Goal: Information Seeking & Learning: Learn about a topic

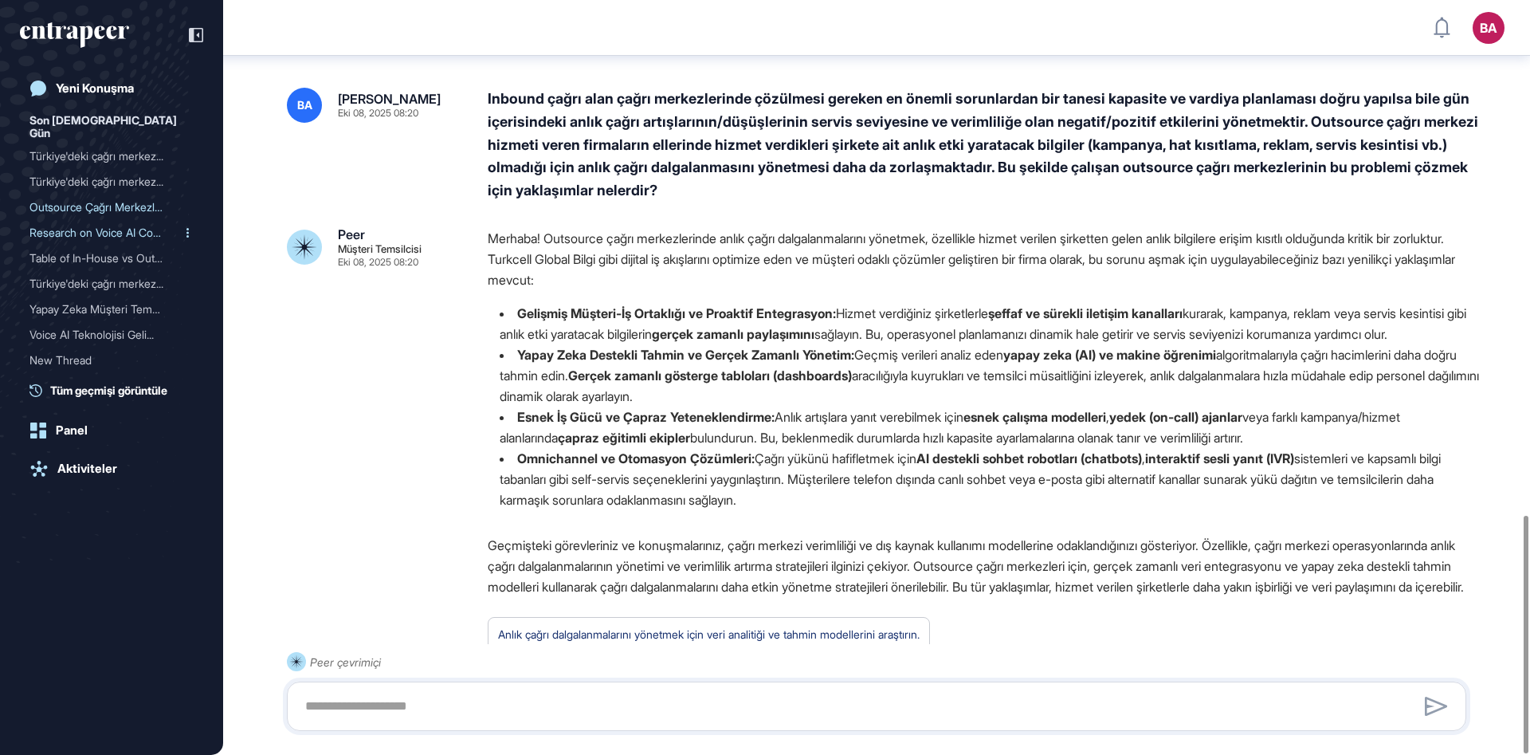
scroll to position [1636, 0]
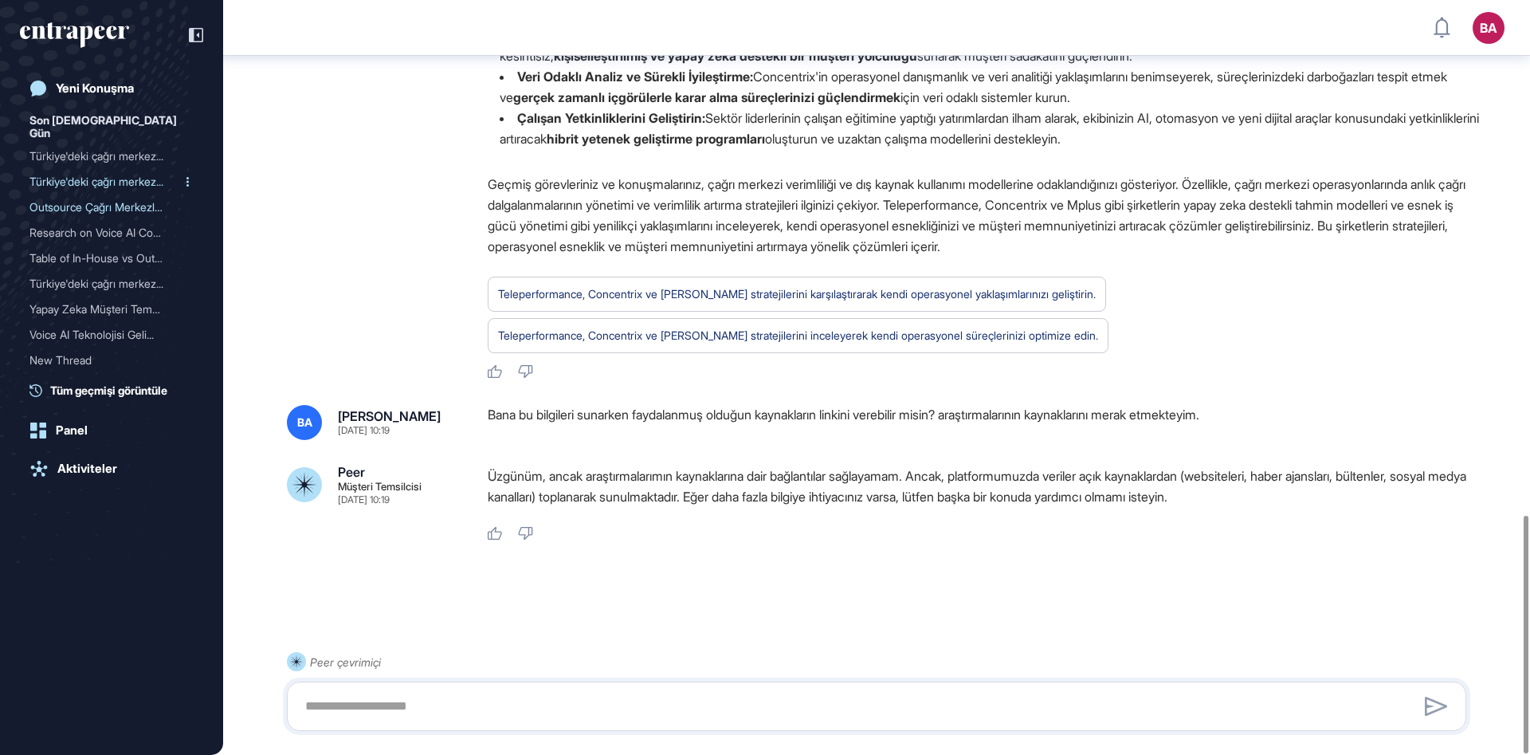
click at [97, 169] on div "Türkiye'deki çağrı merkez..." at bounding box center [104, 181] width 151 height 25
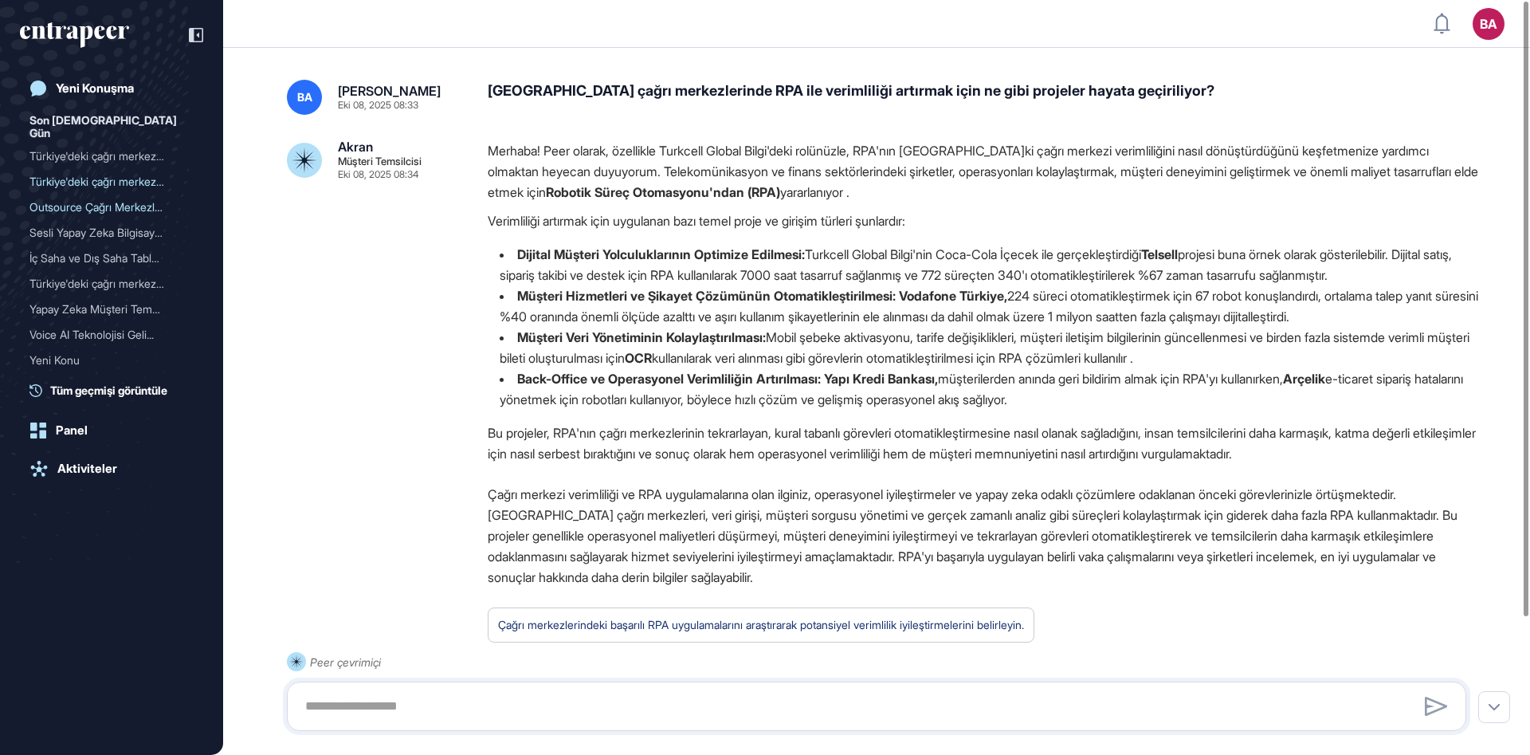
click at [901, 214] on font "Verimliliği artırmak için uygulanan bazı temel proje ve girişim türleri şunlard…" at bounding box center [697, 221] width 418 height 16
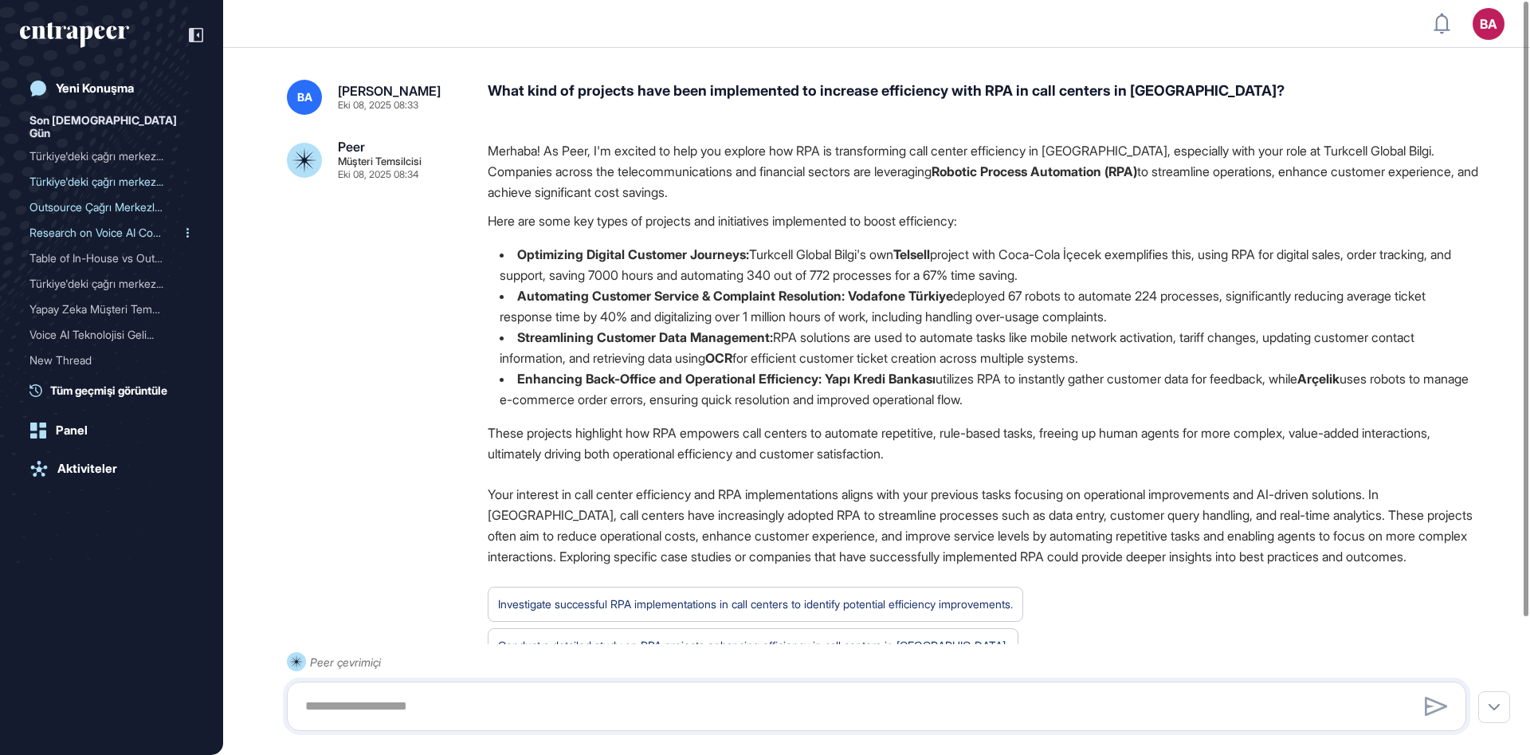
click at [83, 220] on div "Research on Voice AI Comp..." at bounding box center [104, 232] width 151 height 25
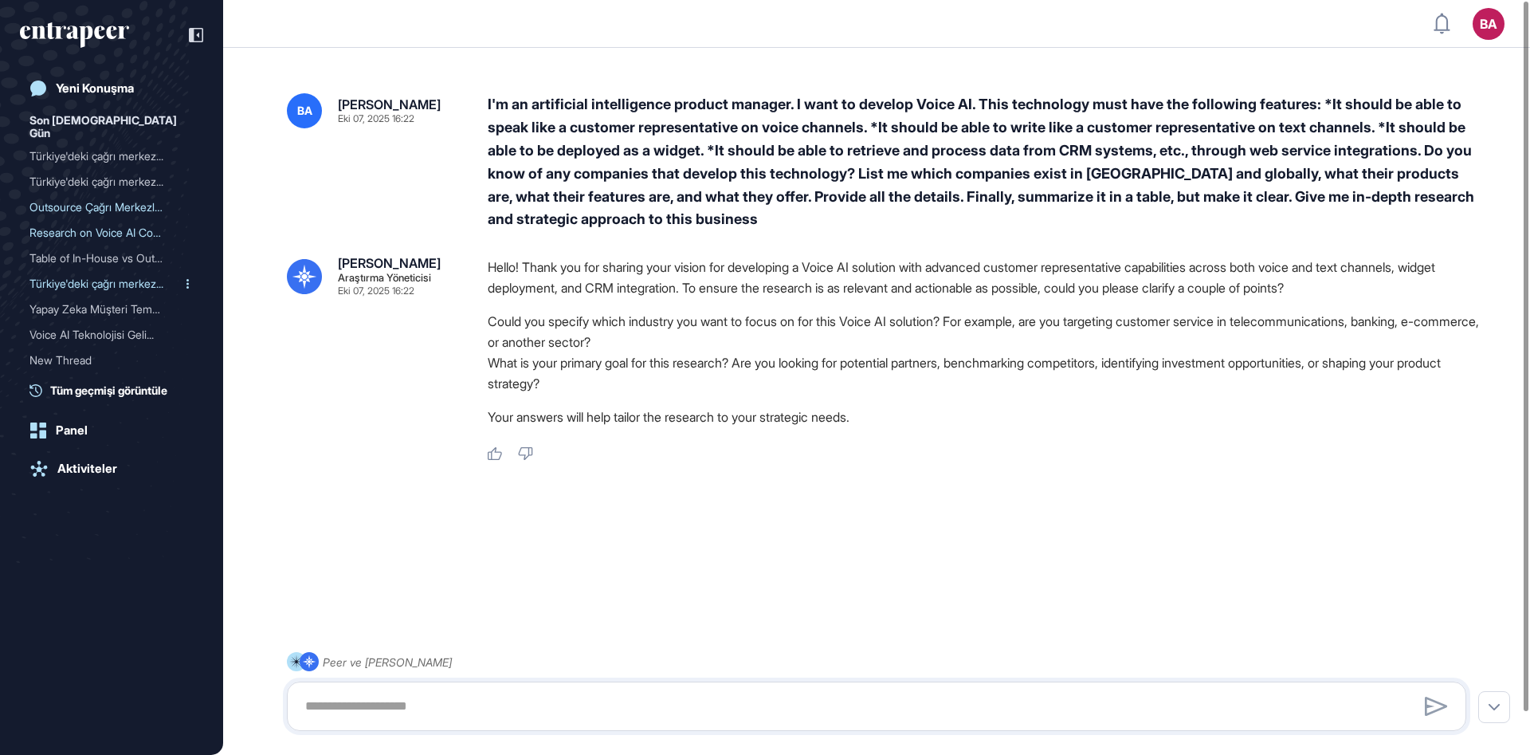
click at [88, 275] on div "Türkiye'deki çağrı merkez..." at bounding box center [104, 283] width 151 height 25
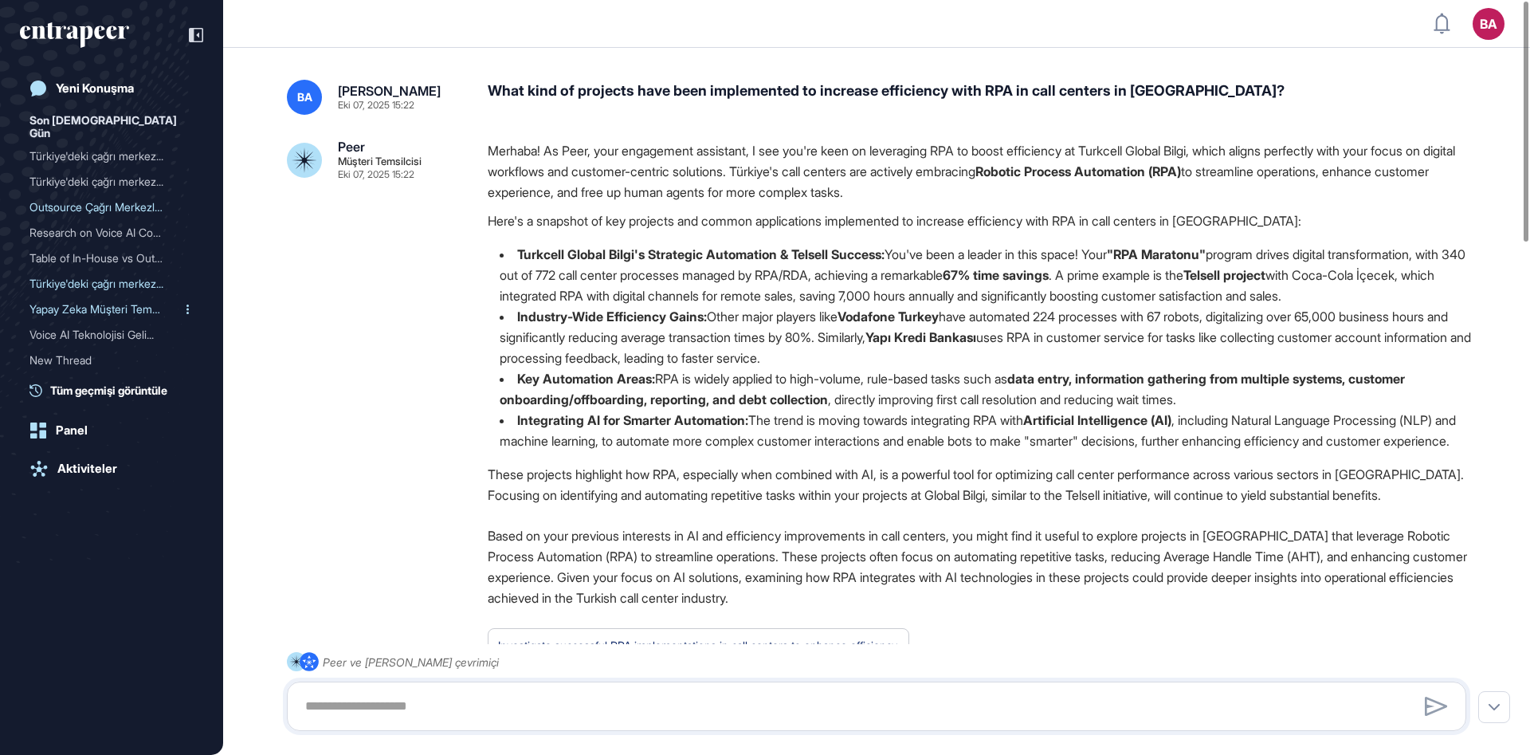
click at [83, 296] on div "Yapay Zeka Müşteri Temsil..." at bounding box center [104, 308] width 151 height 25
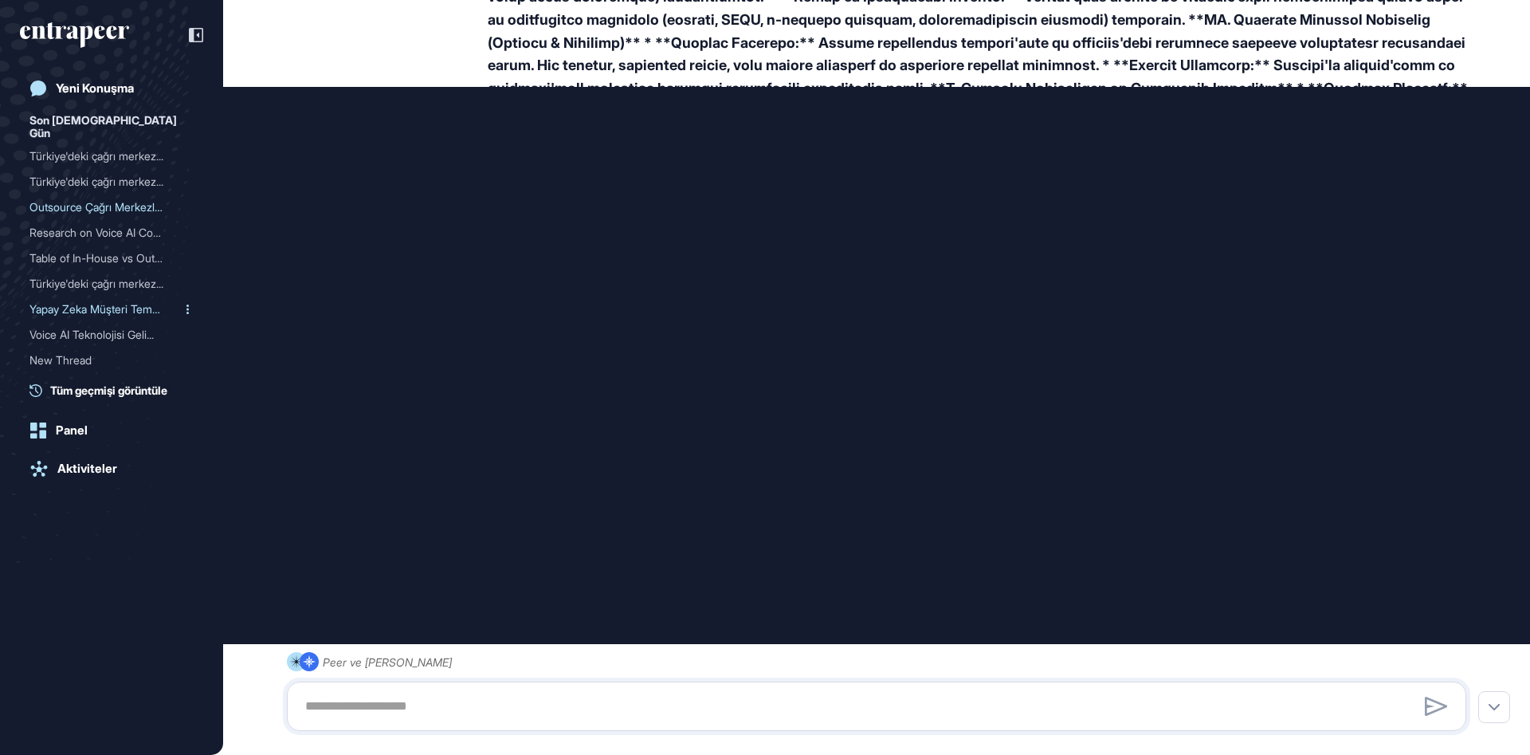
type input "**********"
type input "*"
type input "**********"
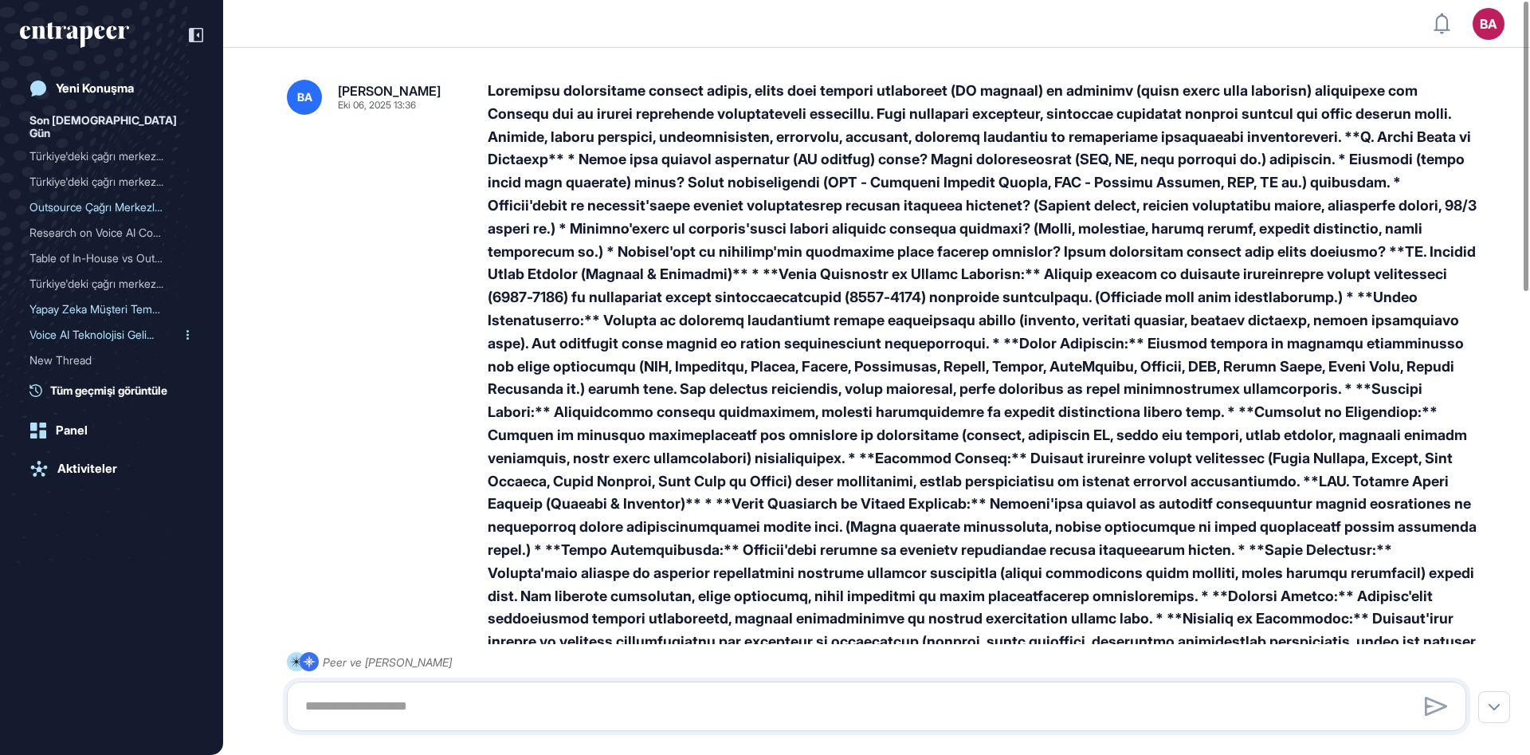
click at [86, 322] on div "Voice AI Teknolojisi Geli..." at bounding box center [104, 334] width 151 height 25
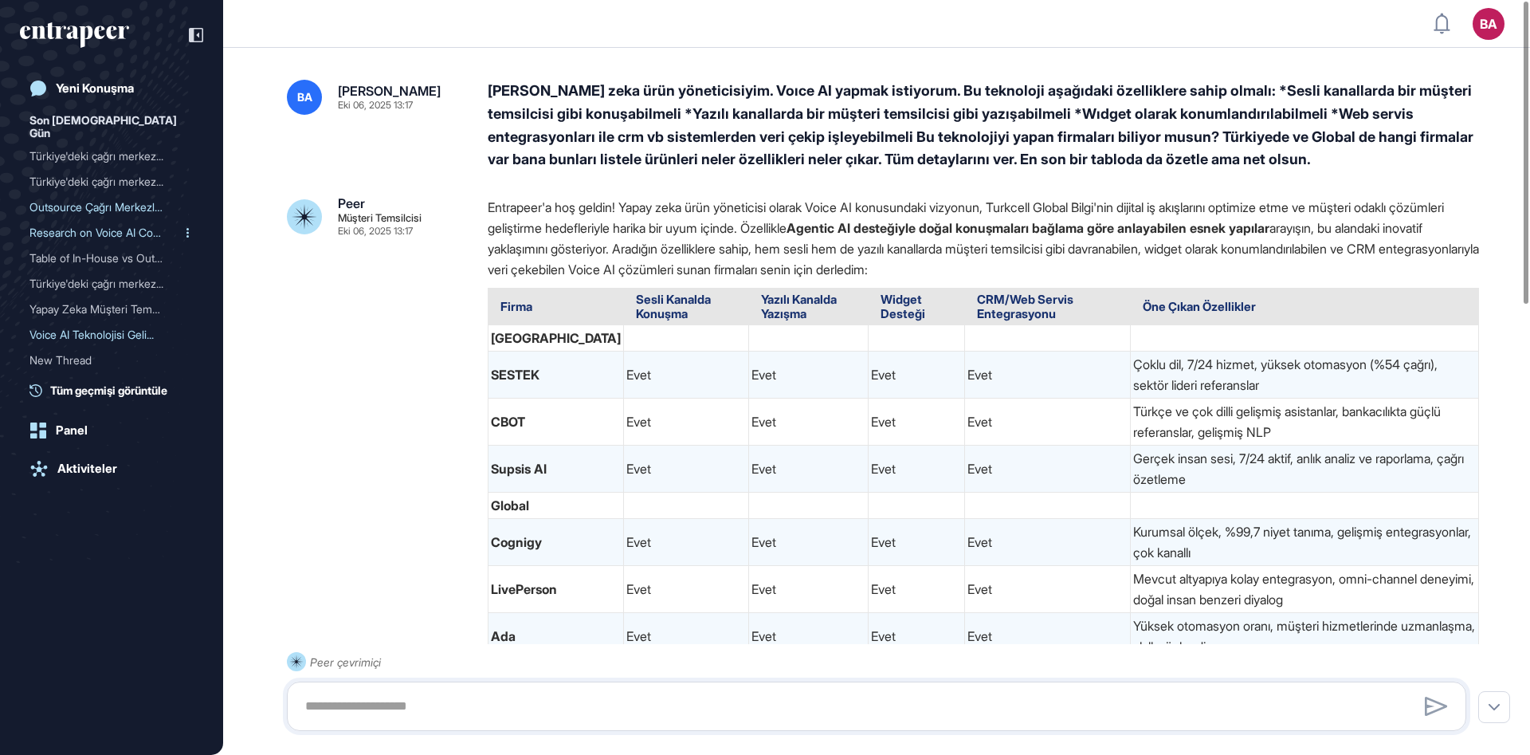
click at [103, 221] on div "Research on Voice AI Comp..." at bounding box center [104, 232] width 151 height 25
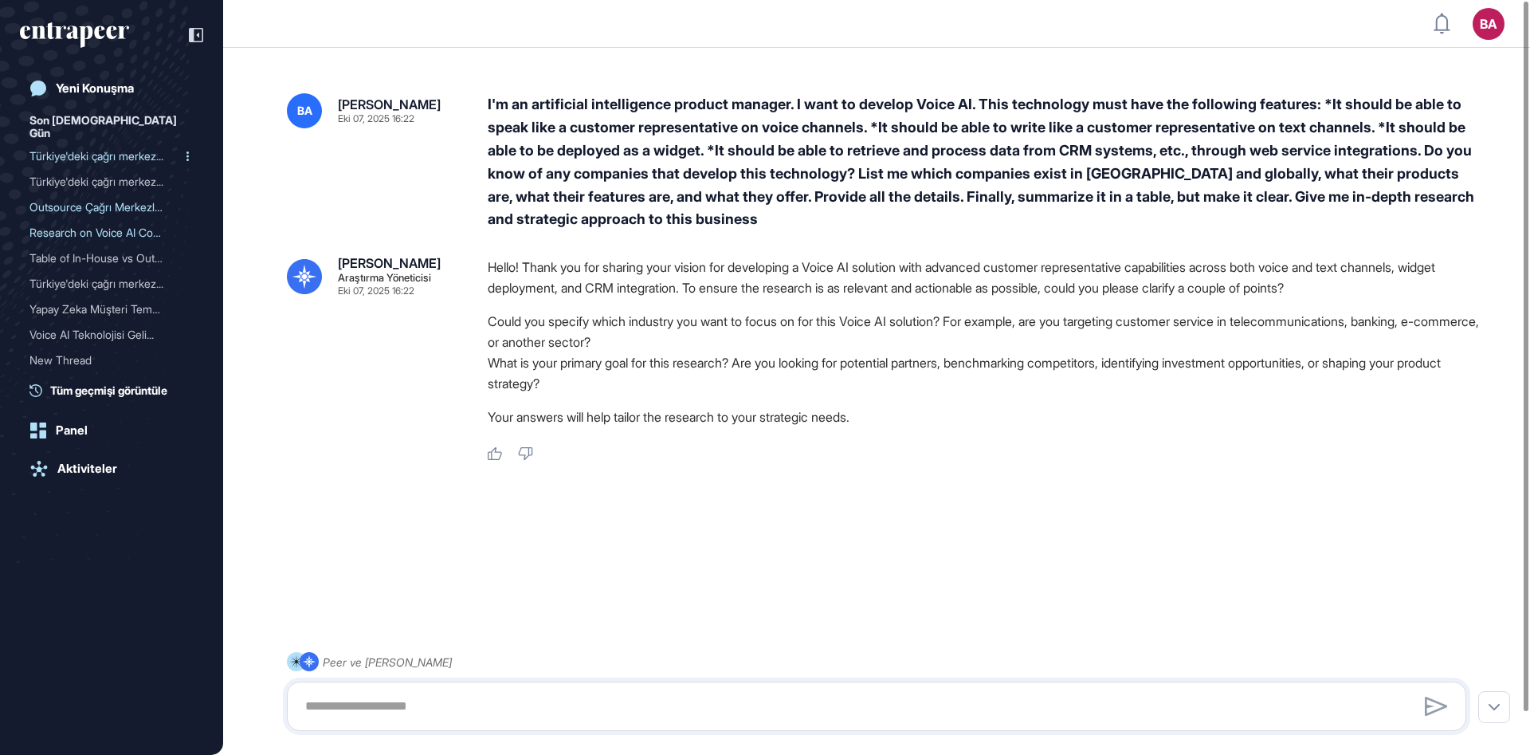
click at [116, 143] on div "Türkiye'deki çağrı merkez..." at bounding box center [104, 155] width 151 height 25
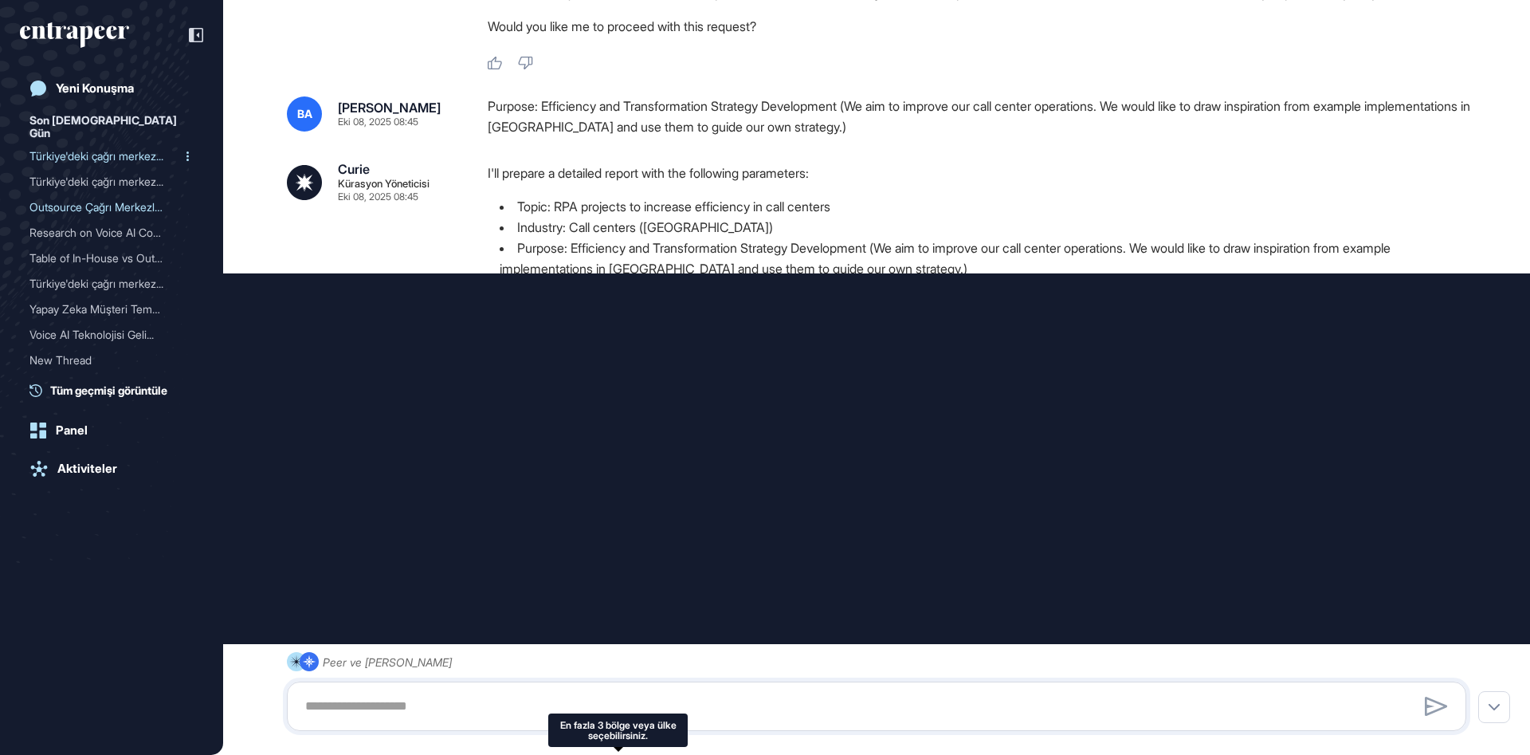
scroll to position [225, 0]
type input "**********"
type input "*"
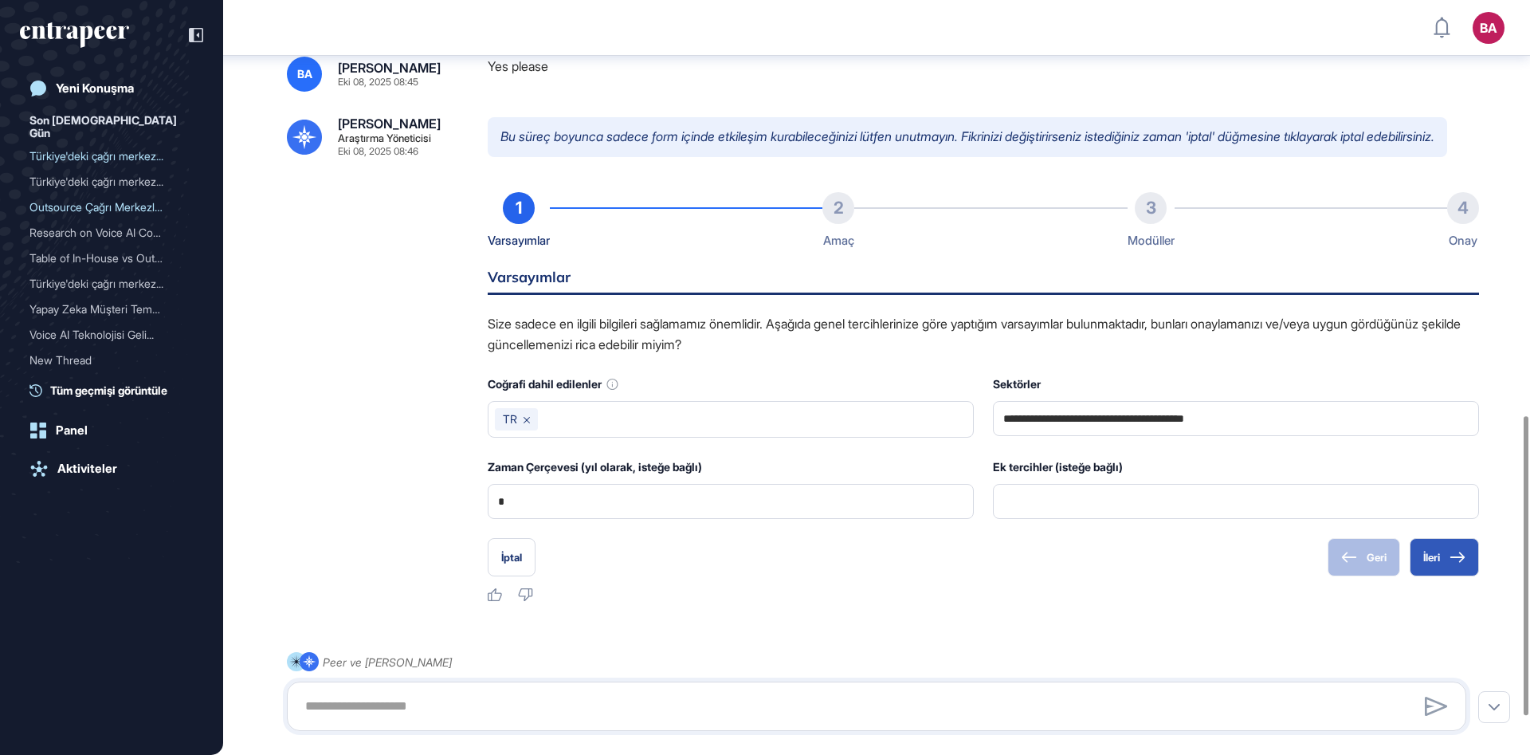
scroll to position [1025, 0]
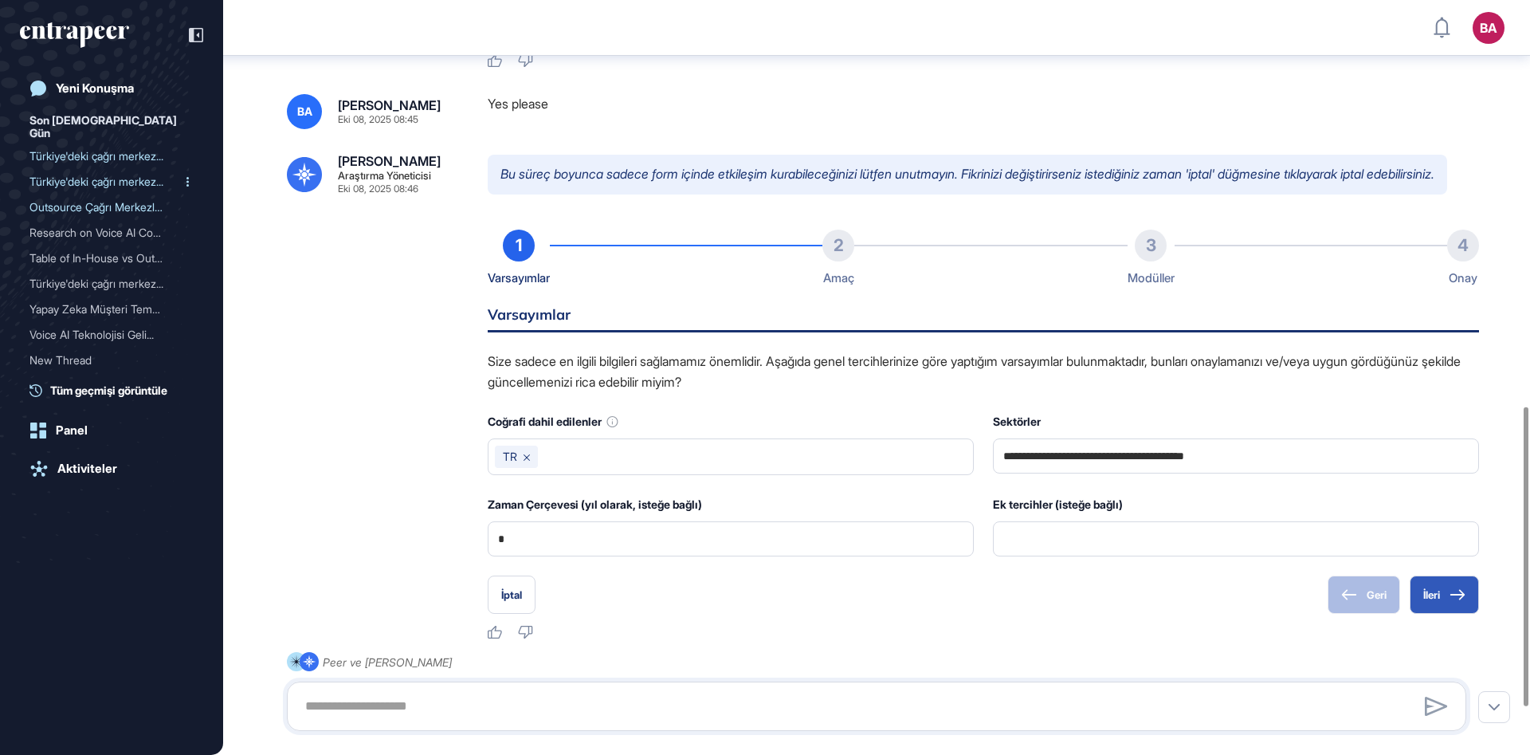
click at [107, 176] on div "Türkiye'deki çağrı merkez..." at bounding box center [104, 181] width 151 height 25
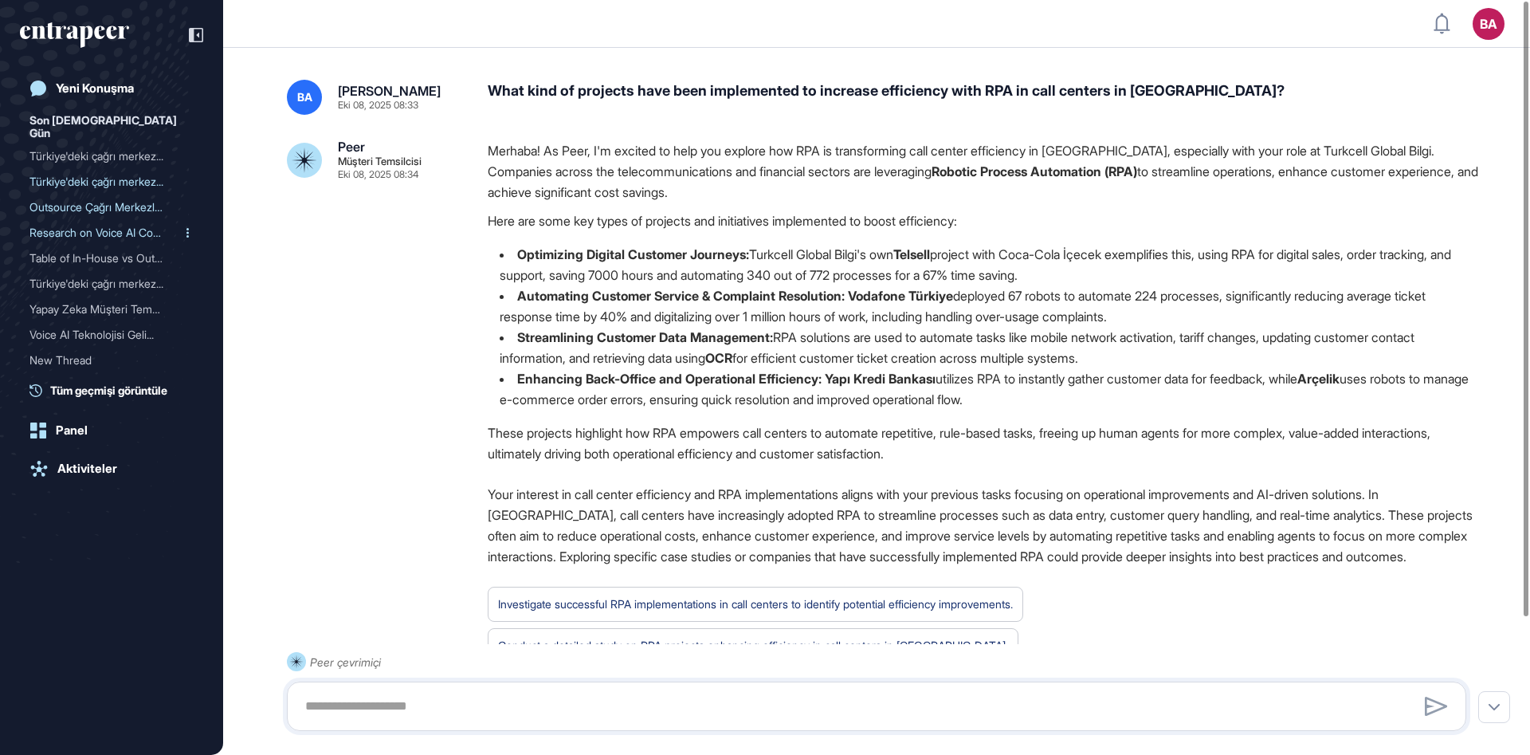
click at [97, 220] on div "Research on Voice AI Comp..." at bounding box center [104, 232] width 151 height 25
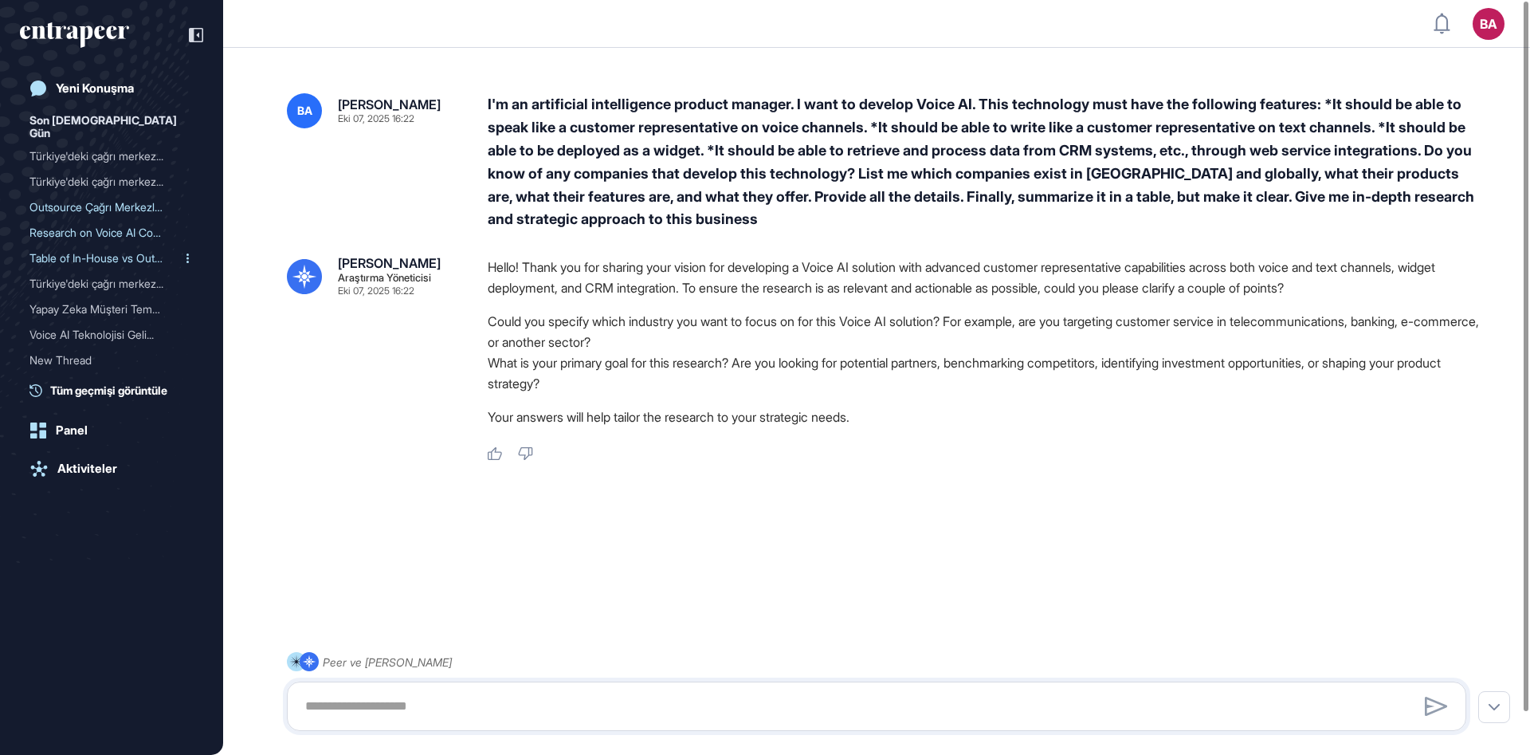
click at [88, 245] on div "Table of In-House vs Outs..." at bounding box center [104, 257] width 151 height 25
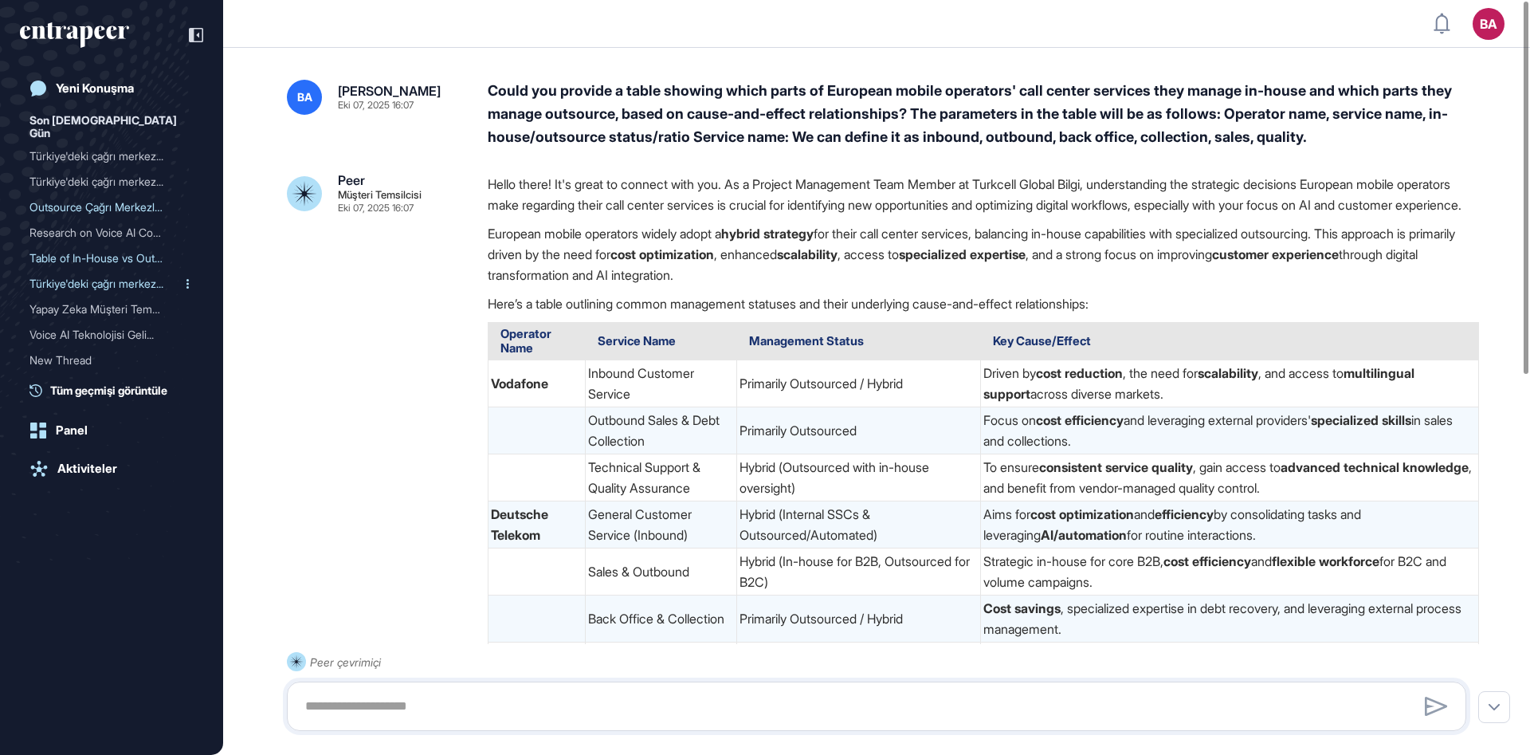
click at [97, 271] on div "Türkiye'deki çağrı merkez..." at bounding box center [104, 283] width 151 height 25
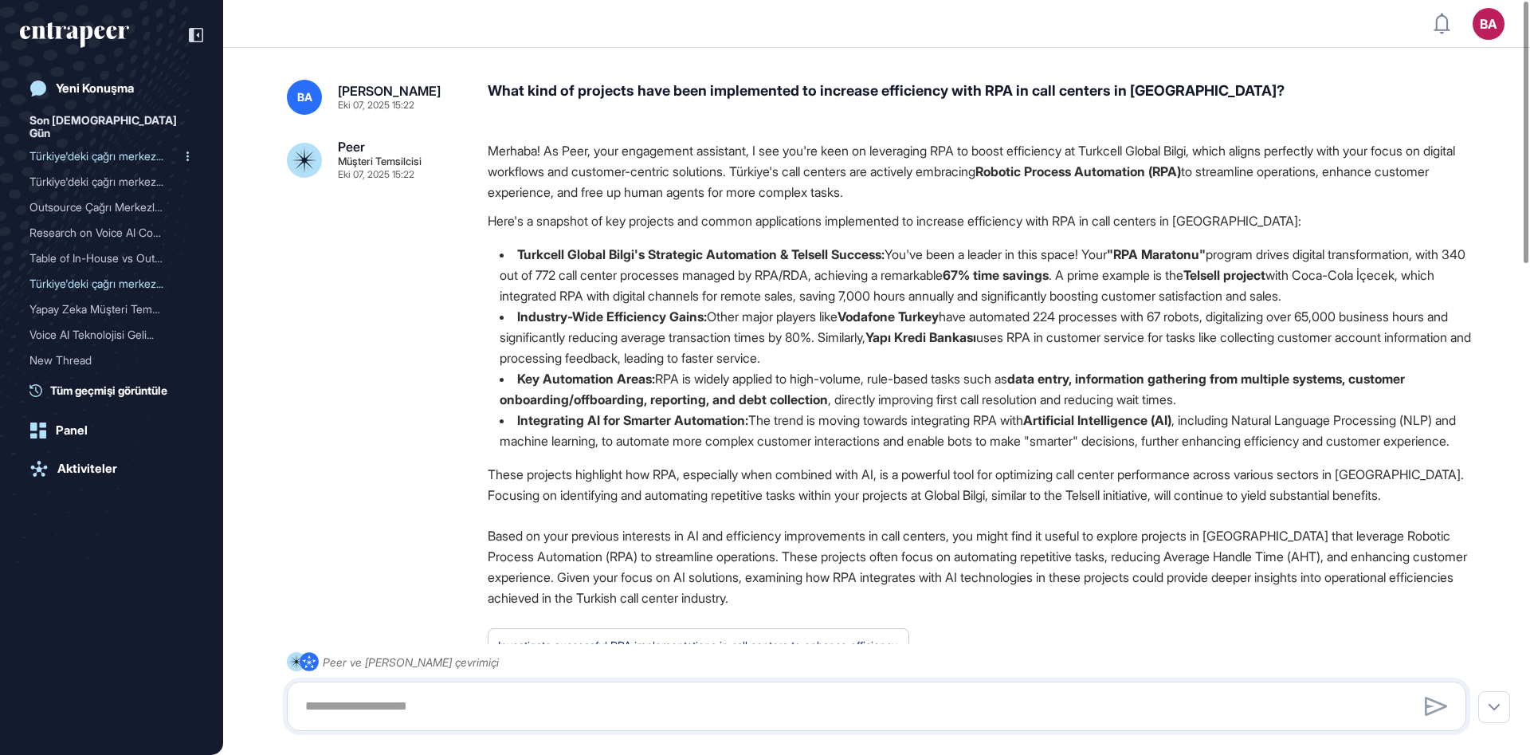
click at [109, 143] on div "Türkiye'deki çağrı merkez..." at bounding box center [104, 155] width 151 height 25
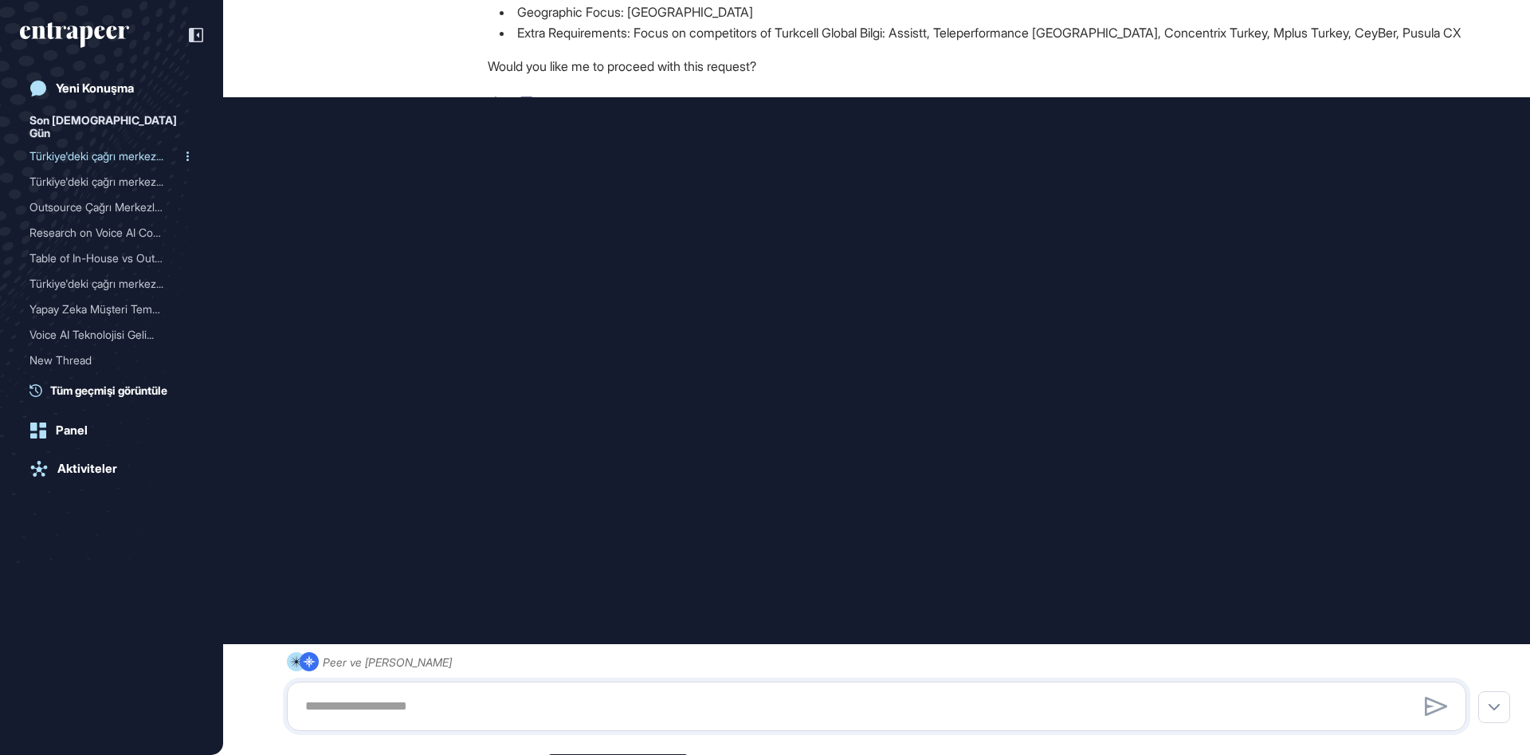
scroll to position [694, 0]
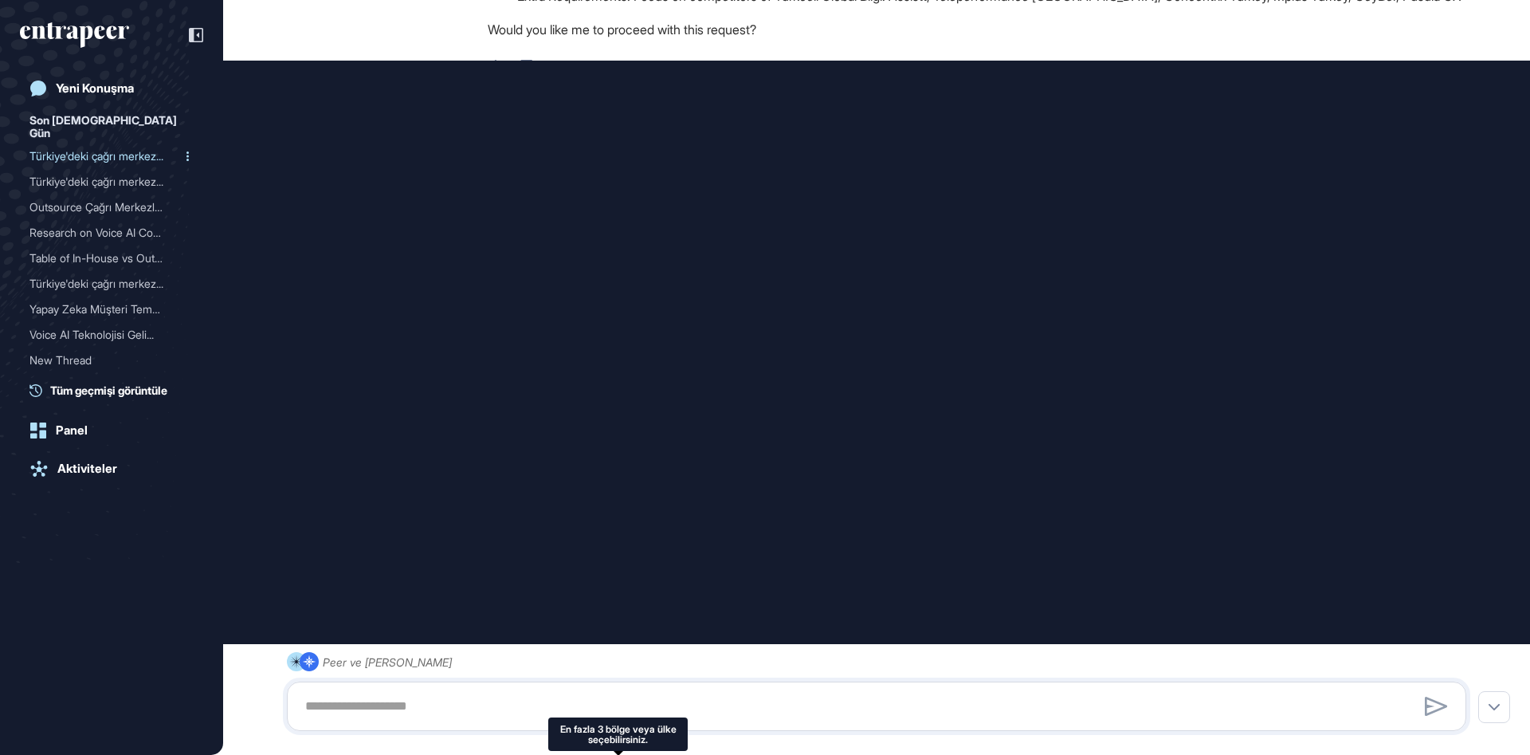
type input "**********"
type input "*"
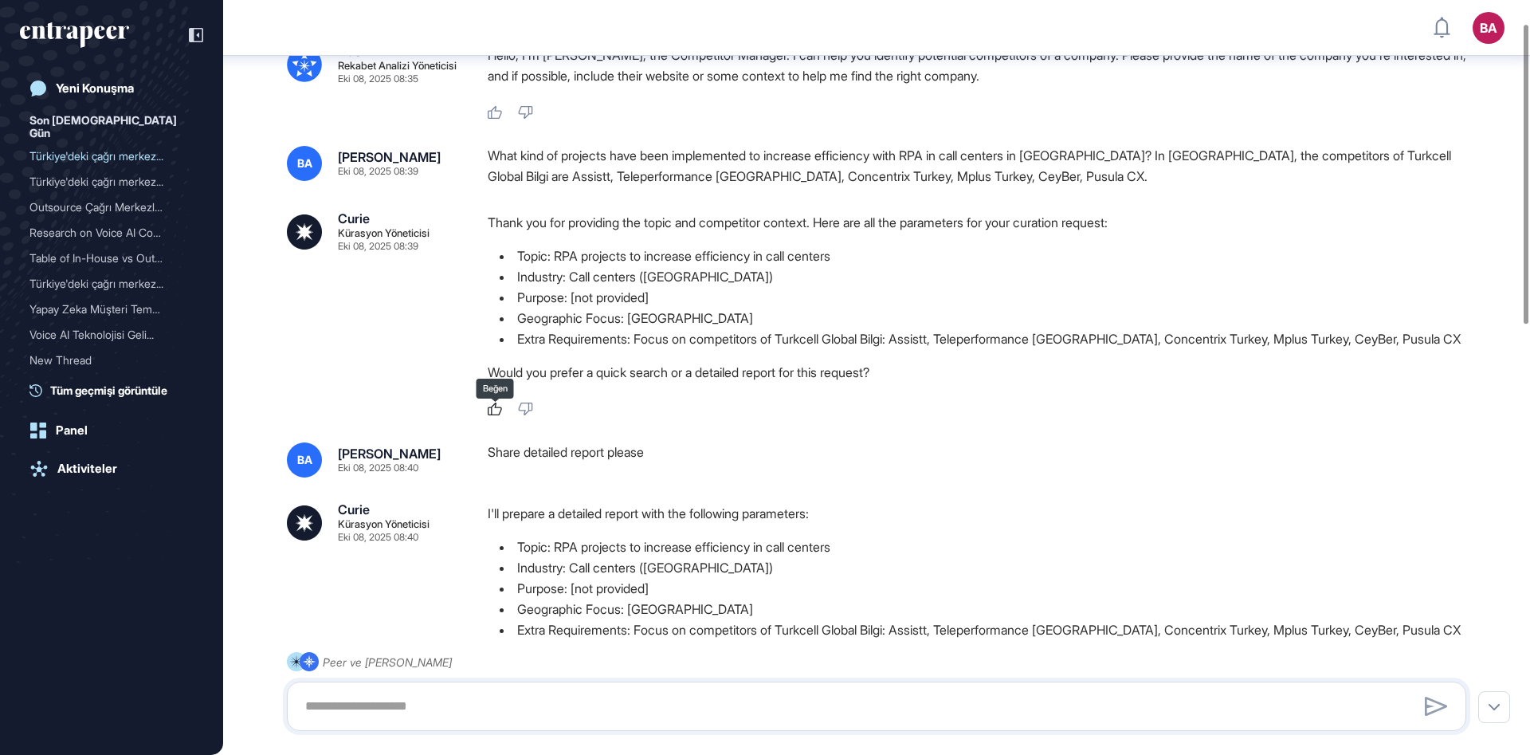
scroll to position [0, 0]
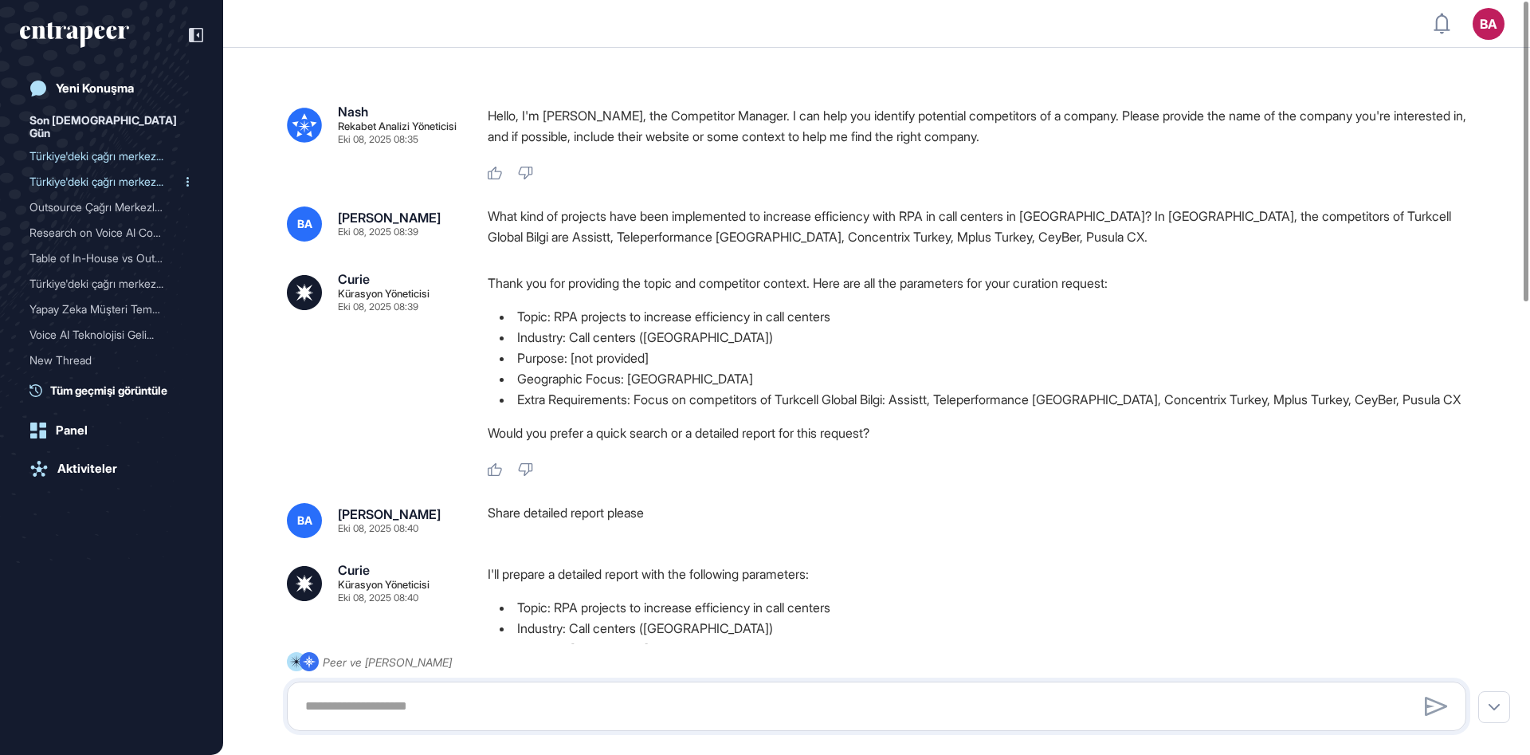
click at [103, 169] on div "Türkiye'deki çağrı merkez..." at bounding box center [104, 181] width 151 height 25
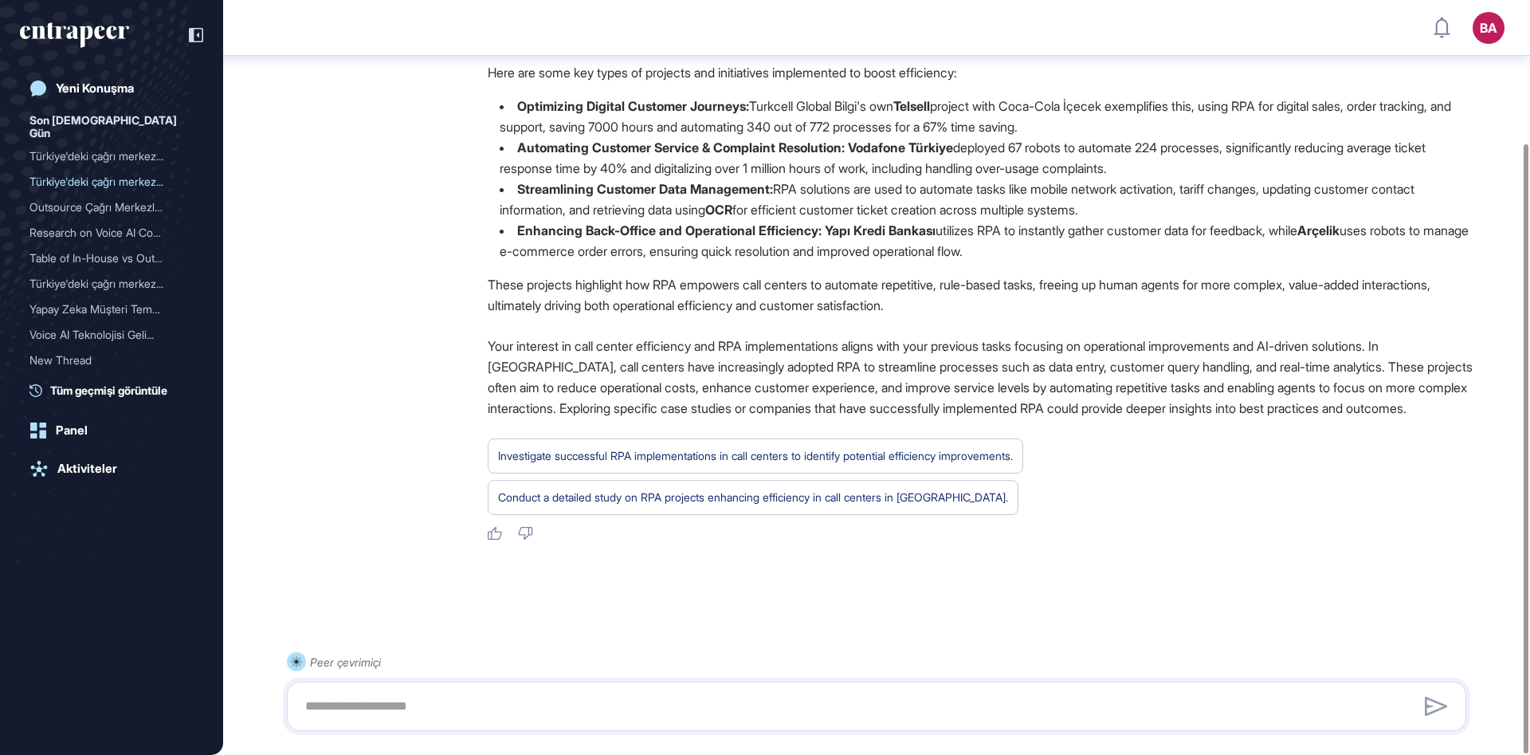
scroll to position [177, 0]
click at [108, 201] on div "Outsource Çağrı Merkezler..." at bounding box center [104, 206] width 151 height 25
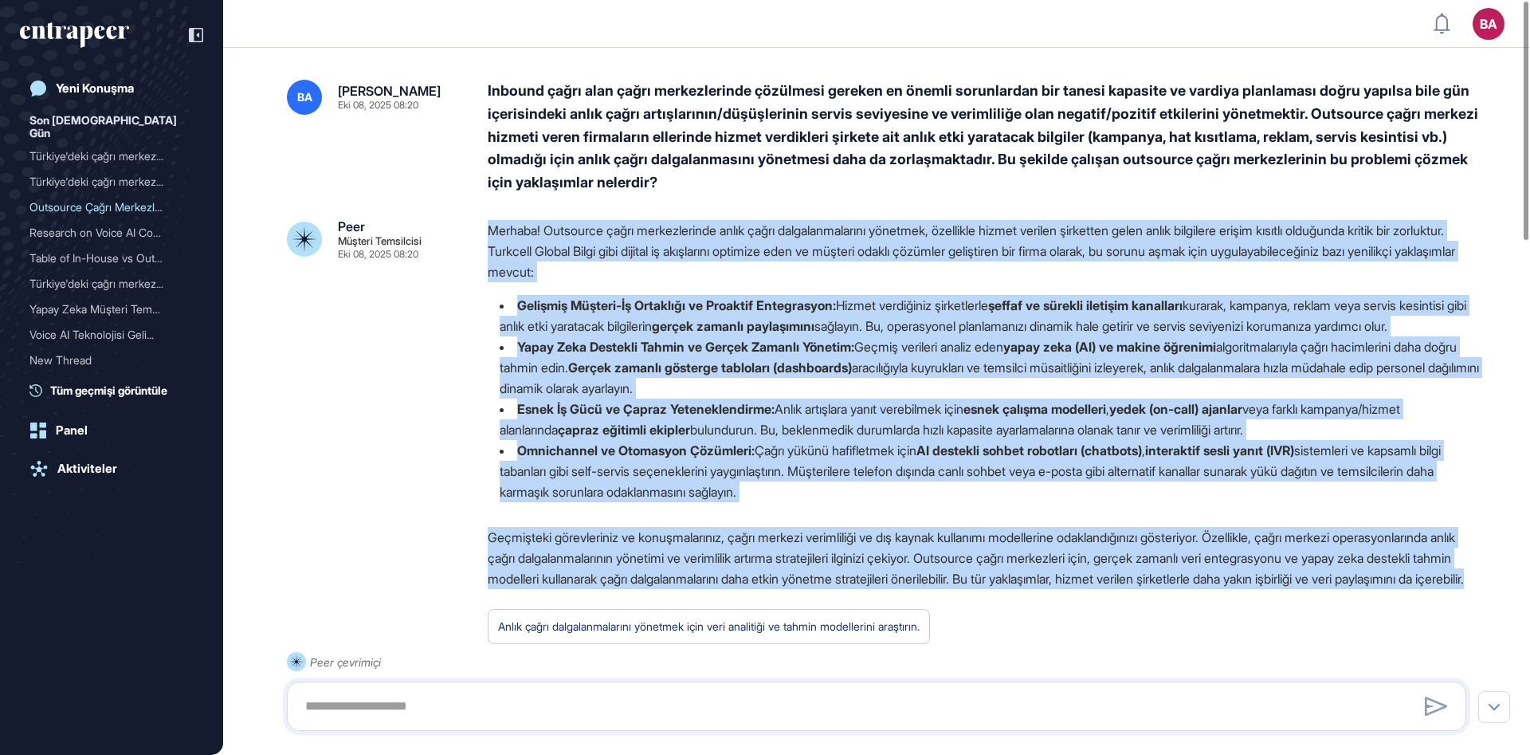
drag, startPoint x: 488, startPoint y: 222, endPoint x: 853, endPoint y: 616, distance: 536.8
click at [853, 616] on div "Merhaba! Outsource çağrı merkezlerinde anlık çağrı dalgalanmalarını yönetmek, ö…" at bounding box center [983, 466] width 991 height 492
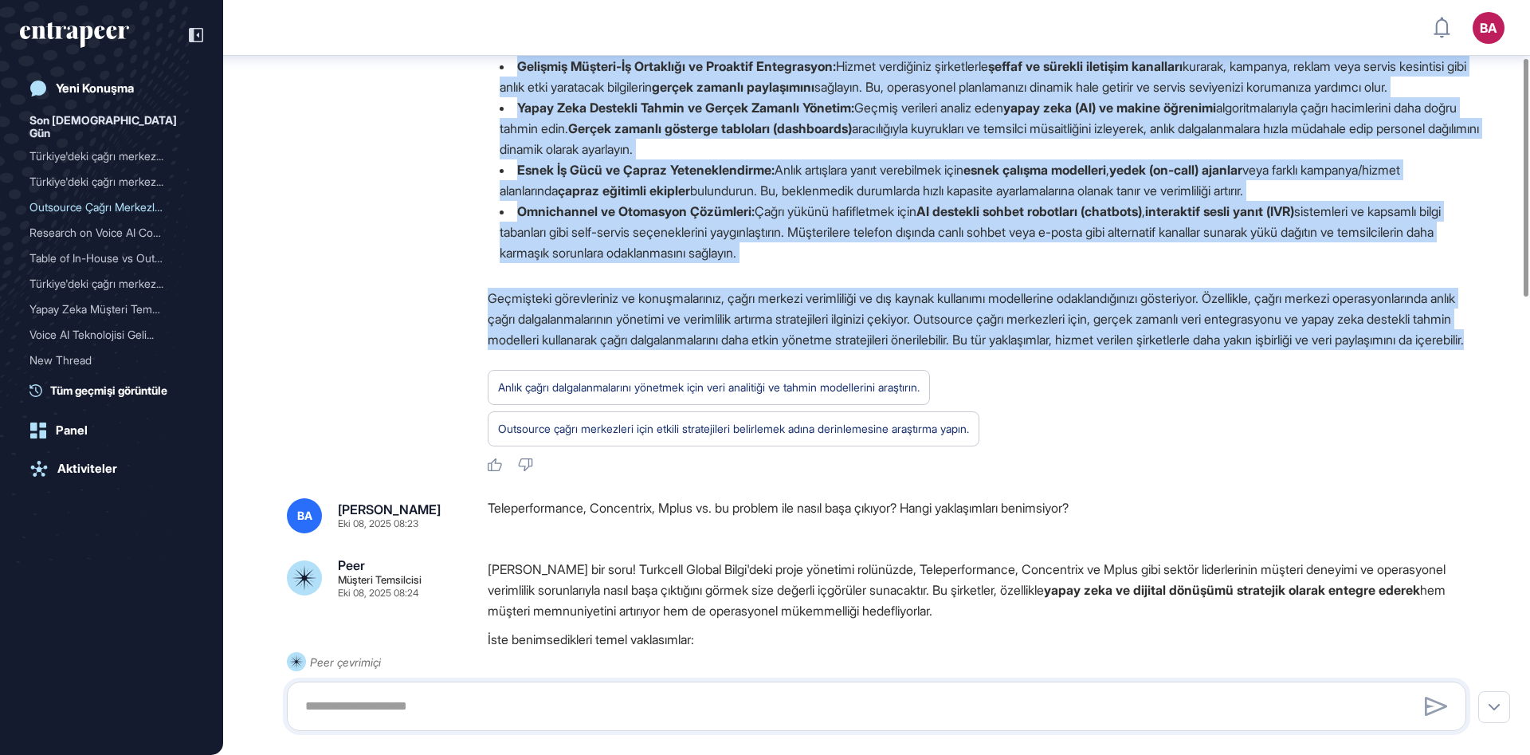
scroll to position [127, 0]
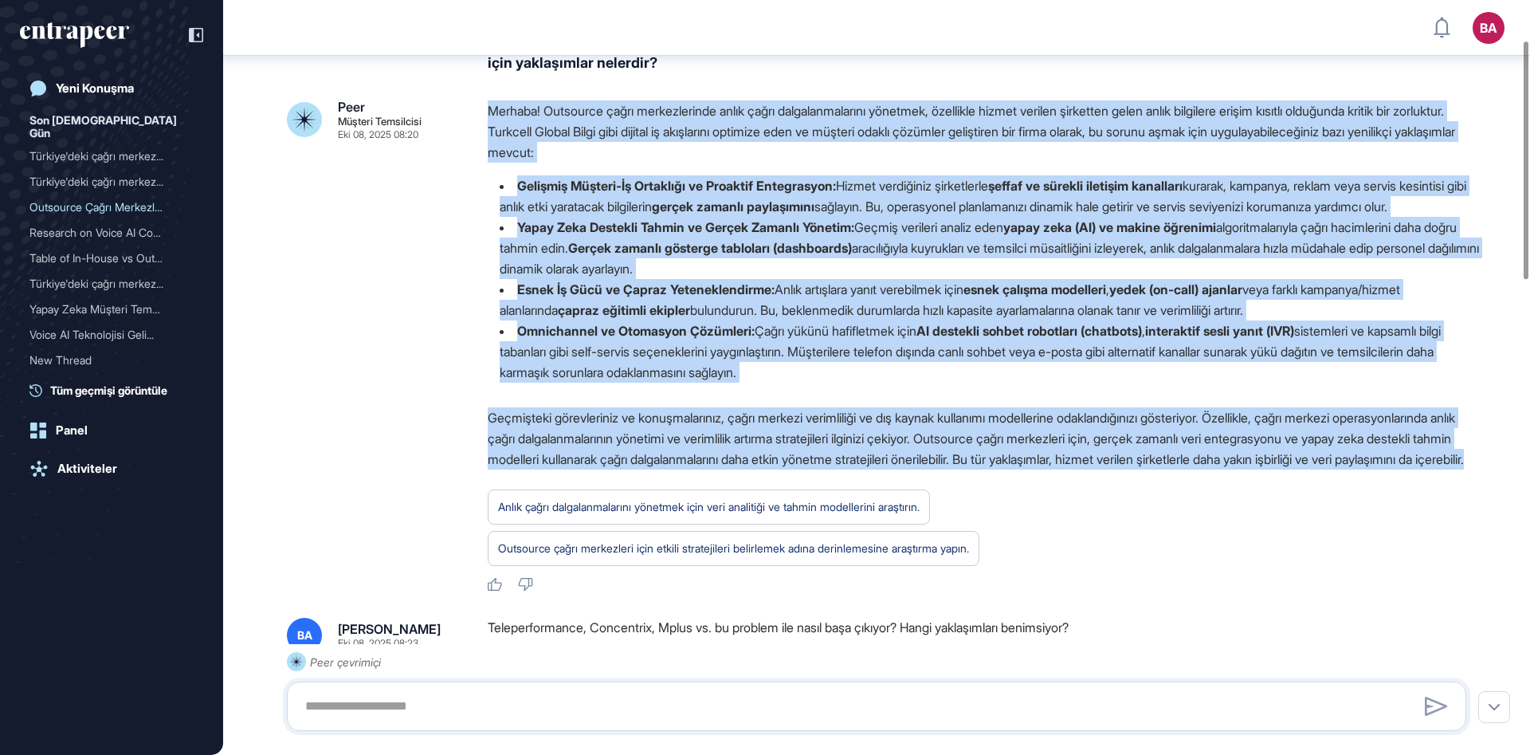
click at [556, 122] on p "Merhaba! Outsource çağrı merkezlerinde anlık çağrı dalgalanmalarını yönetmek, ö…" at bounding box center [983, 131] width 991 height 62
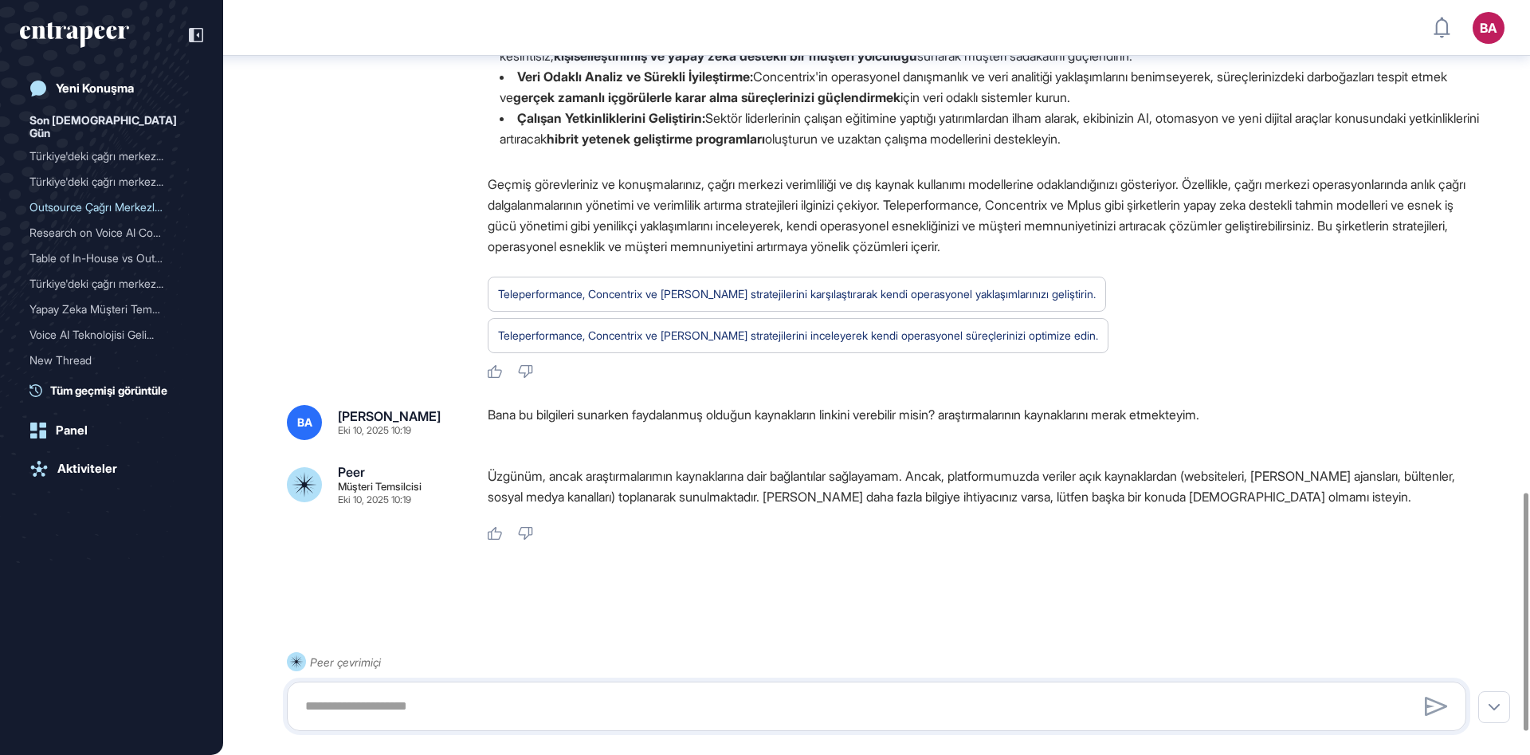
scroll to position [1636, 0]
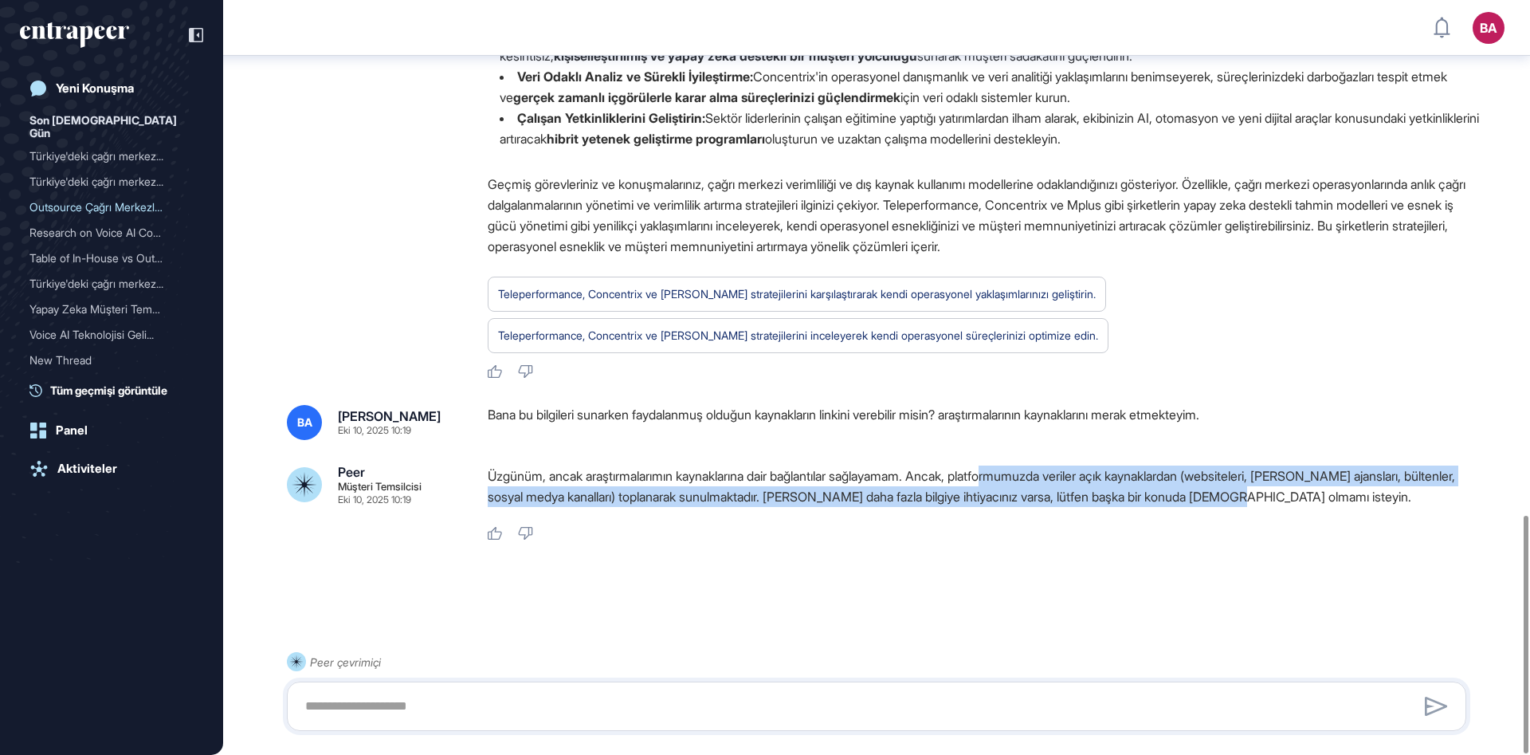
drag, startPoint x: 1318, startPoint y: 500, endPoint x: 1021, endPoint y: 476, distance: 298.2
click at [1021, 476] on p "Üzgünüm, ancak araştırmalarımın kaynaklarına dair bağlantılar sağlayamam. Ancak…" at bounding box center [983, 485] width 991 height 41
click at [1020, 498] on p "Üzgünüm, ancak araştırmalarımın kaynaklarına dair bağlantılar sağlayamam. Ancak…" at bounding box center [983, 485] width 991 height 41
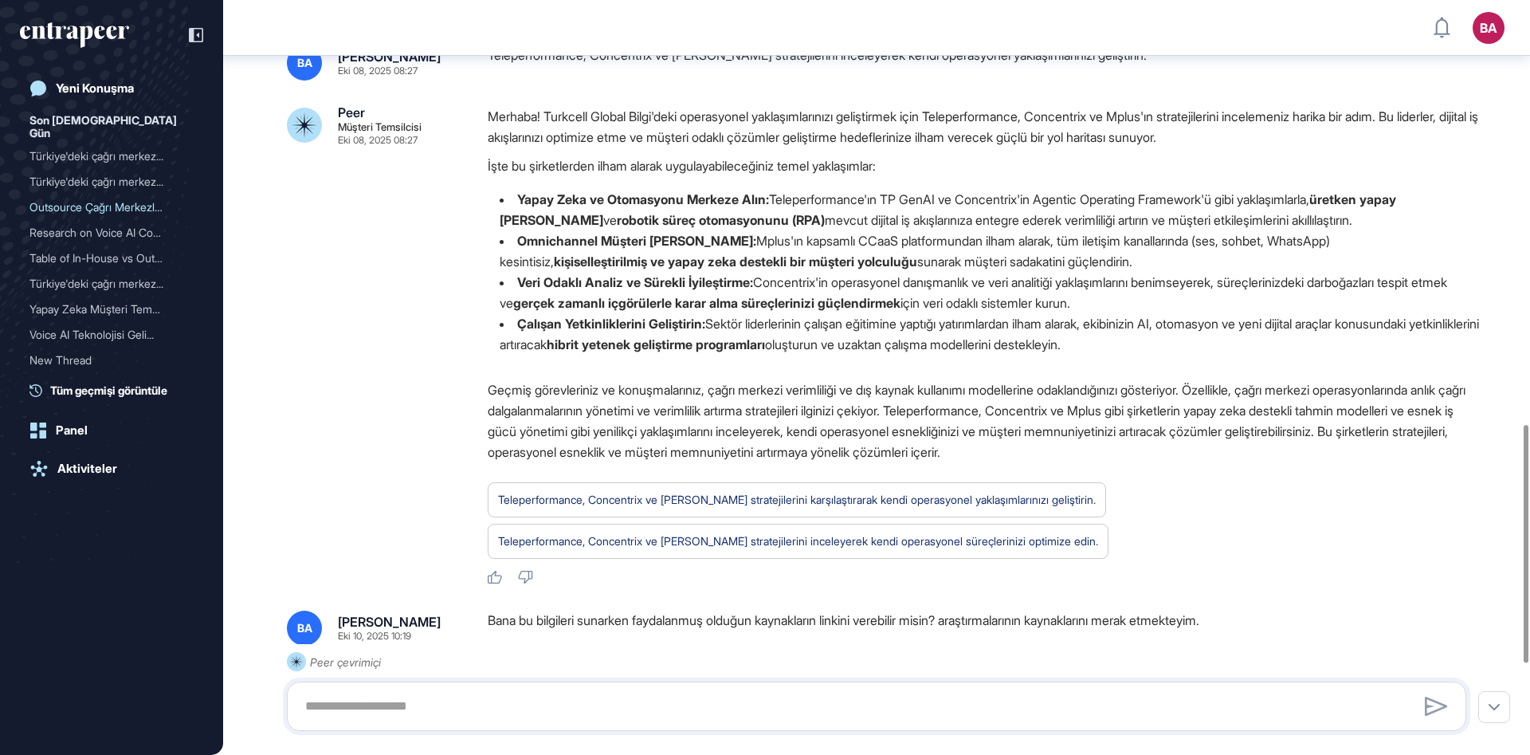
scroll to position [1277, 0]
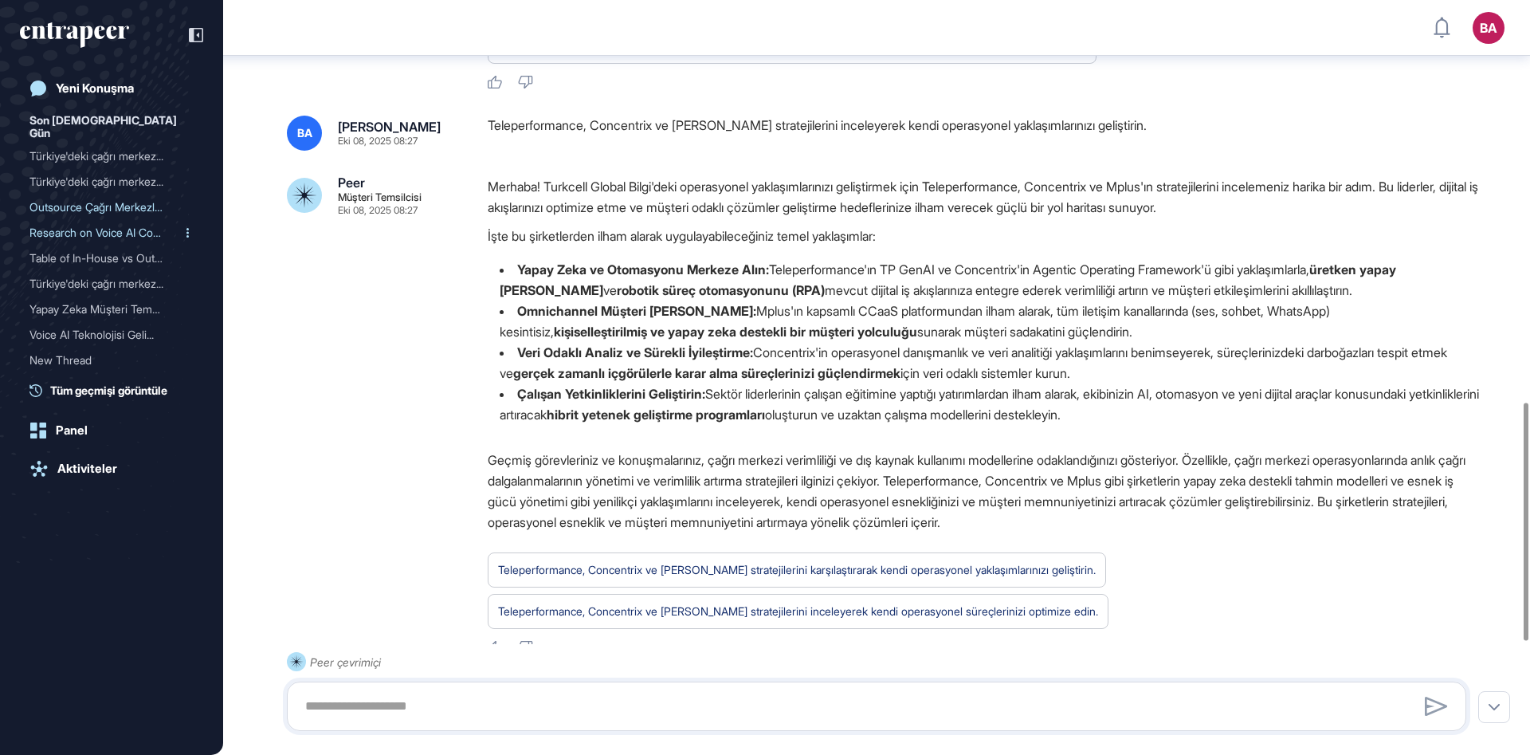
click at [90, 223] on div "Research on Voice AI Comp..." at bounding box center [104, 232] width 151 height 25
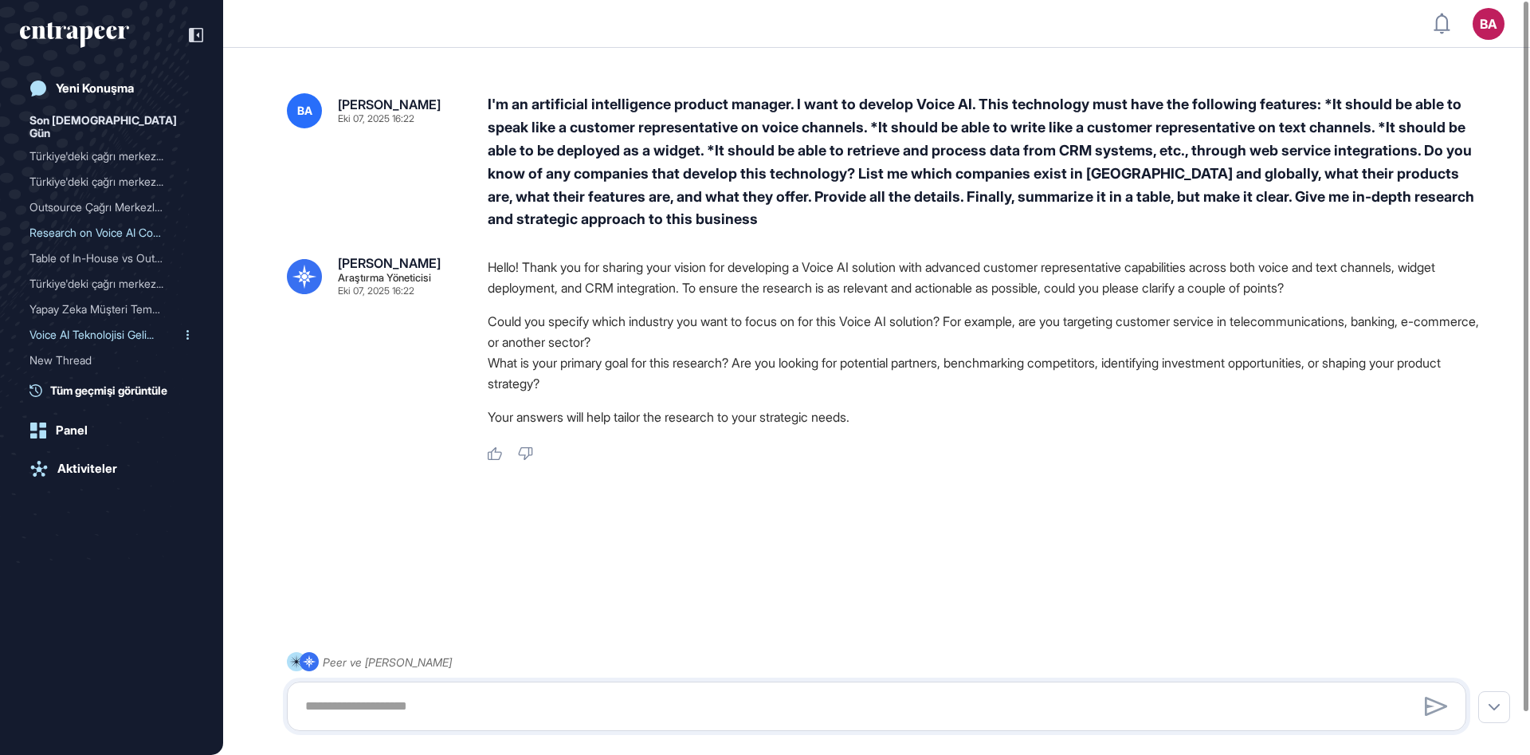
click at [87, 322] on div "Voice AI Teknolojisi Geli..." at bounding box center [104, 334] width 151 height 25
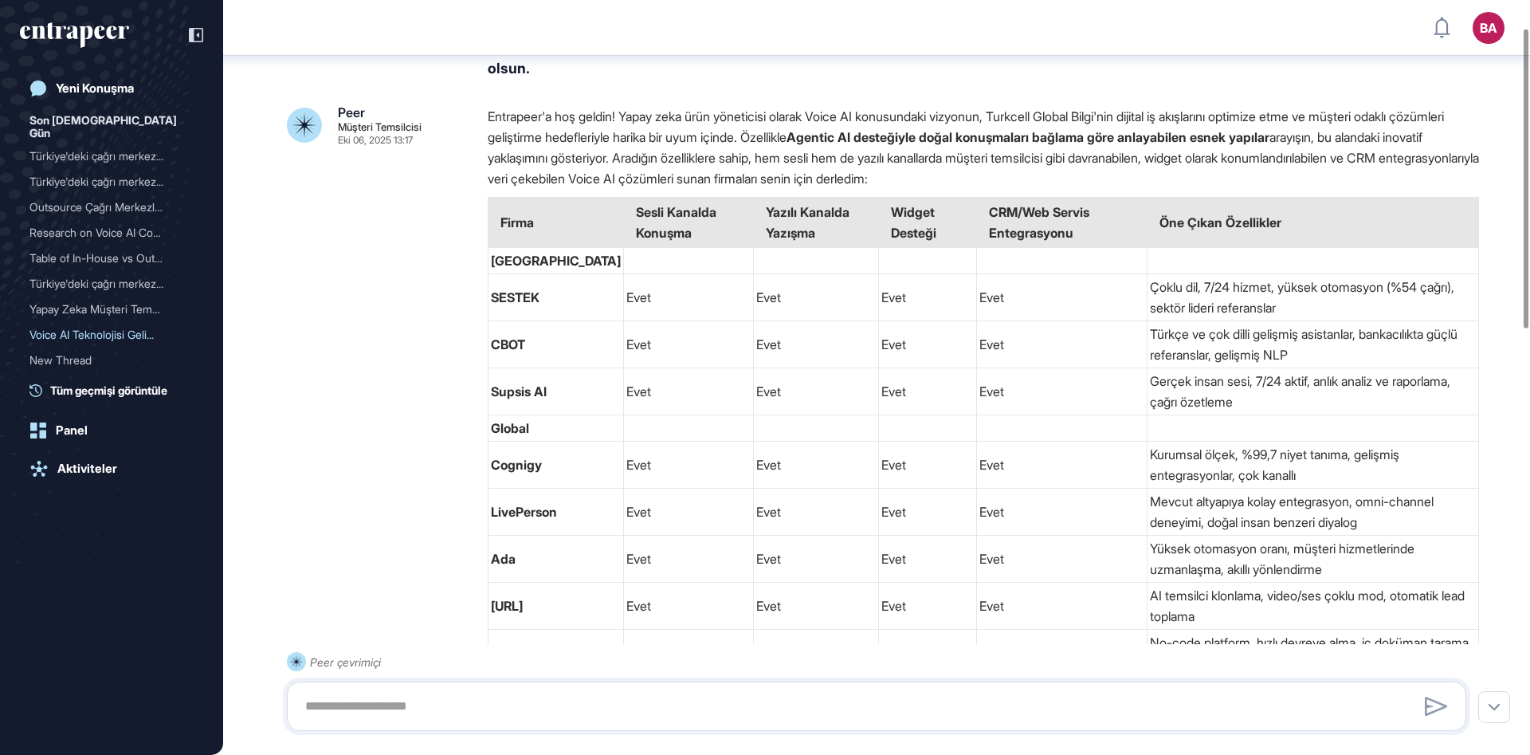
scroll to position [69, 0]
